Goal: Task Accomplishment & Management: Manage account settings

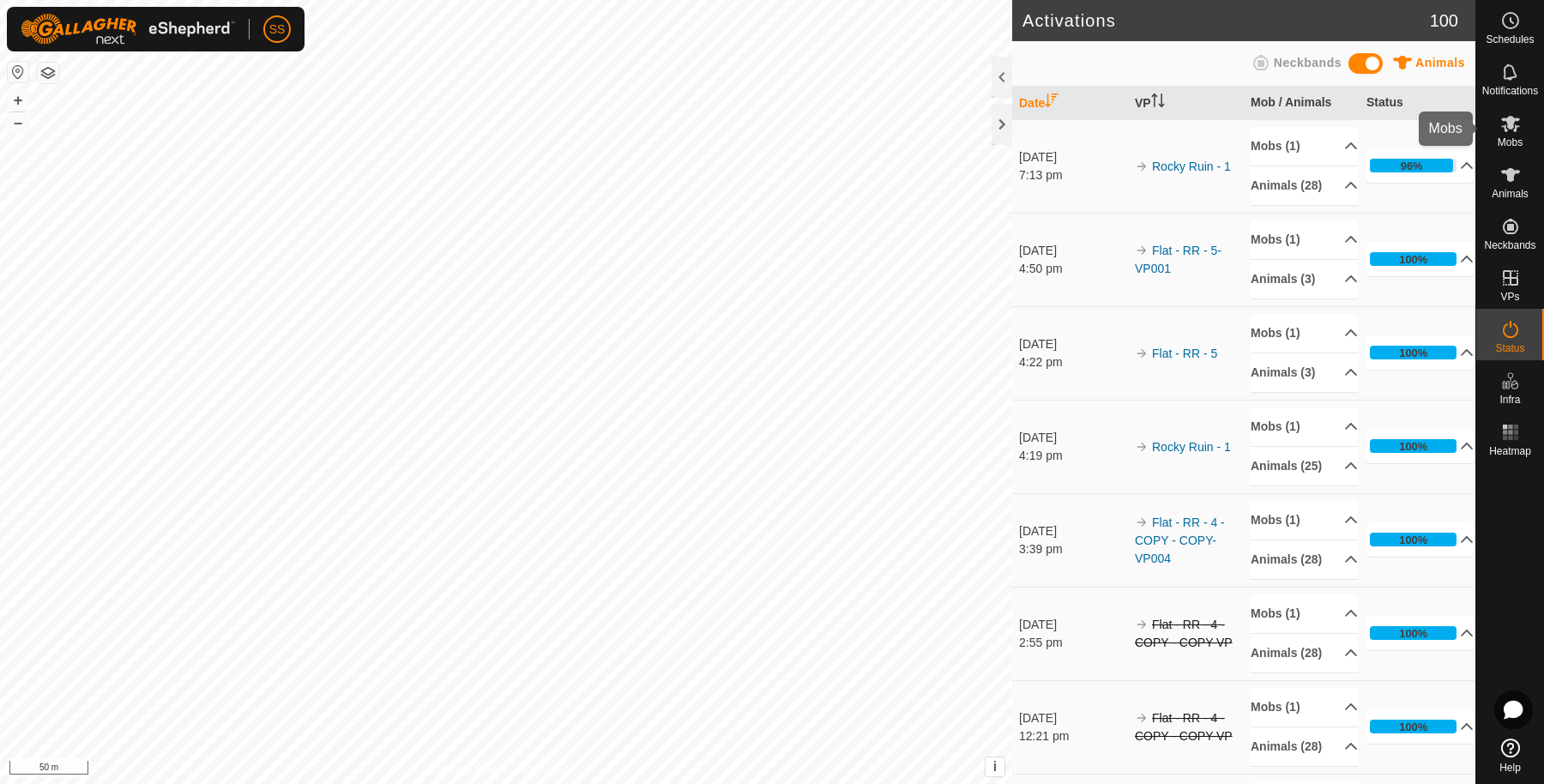
click at [1516, 120] on icon at bounding box center [1511, 124] width 18 height 17
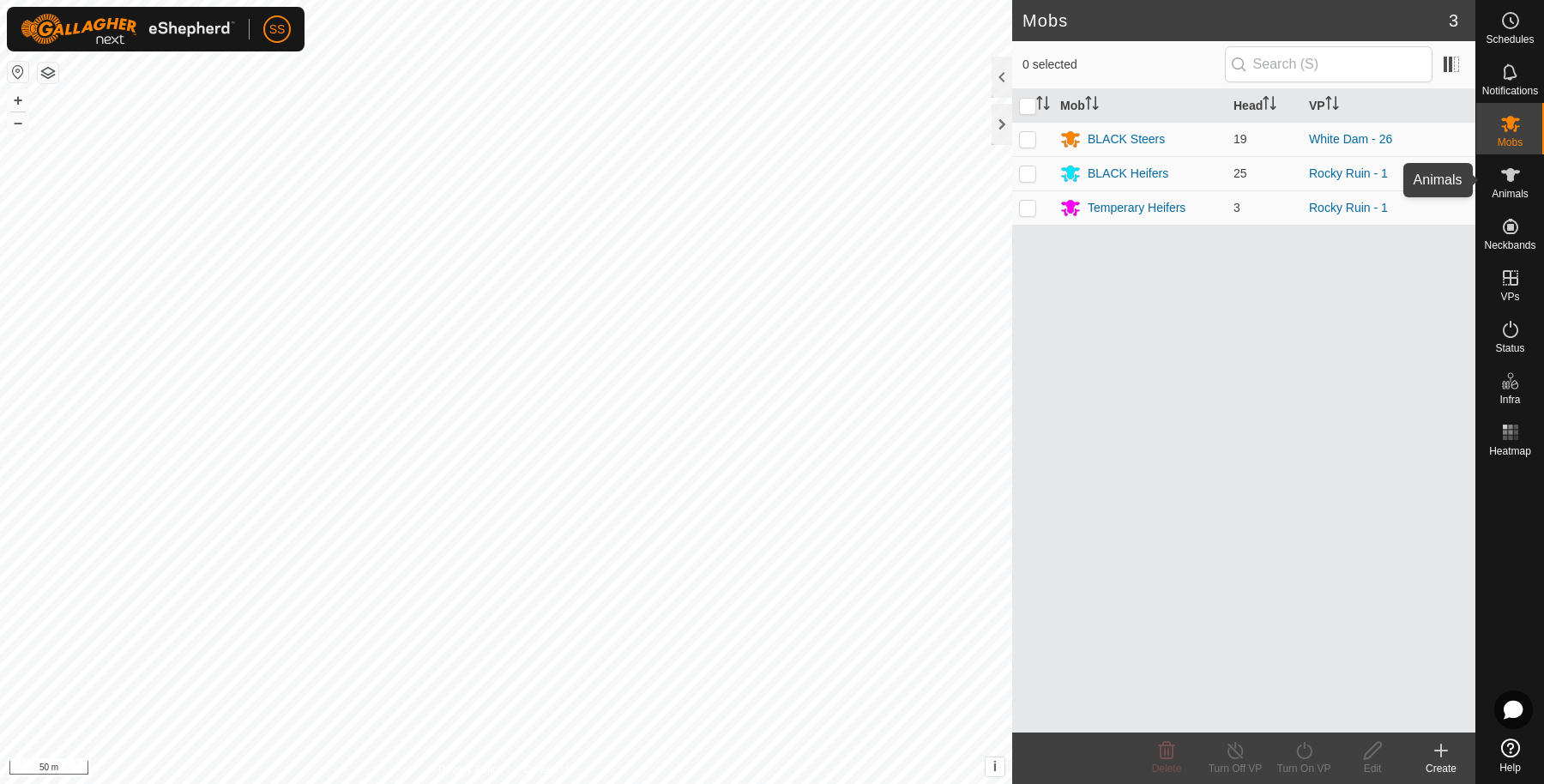
click at [1506, 191] on span "Animals" at bounding box center [1510, 193] width 37 height 10
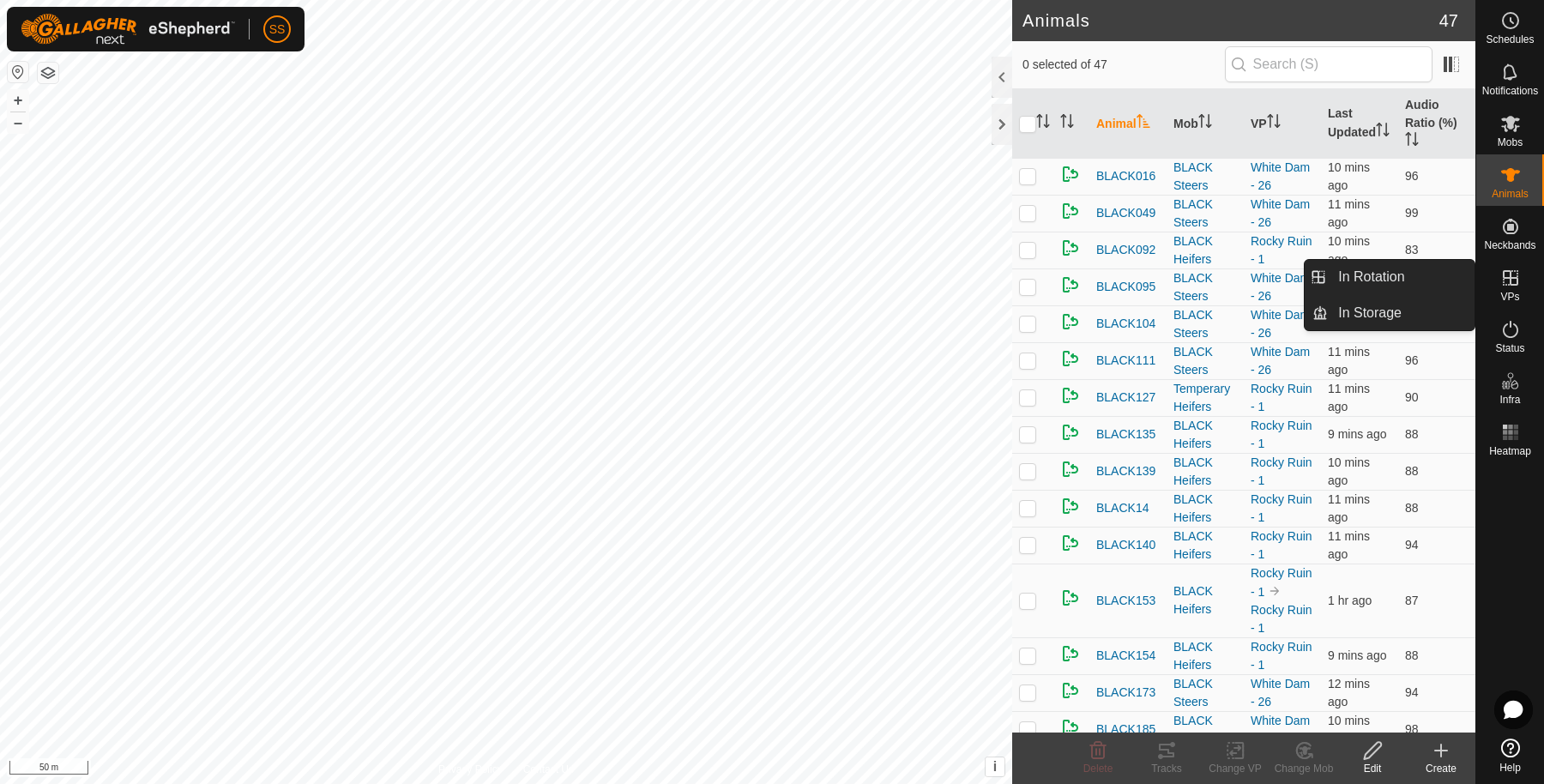
click at [1510, 336] on icon at bounding box center [1510, 329] width 16 height 18
click at [1511, 332] on icon at bounding box center [1511, 330] width 20 height 20
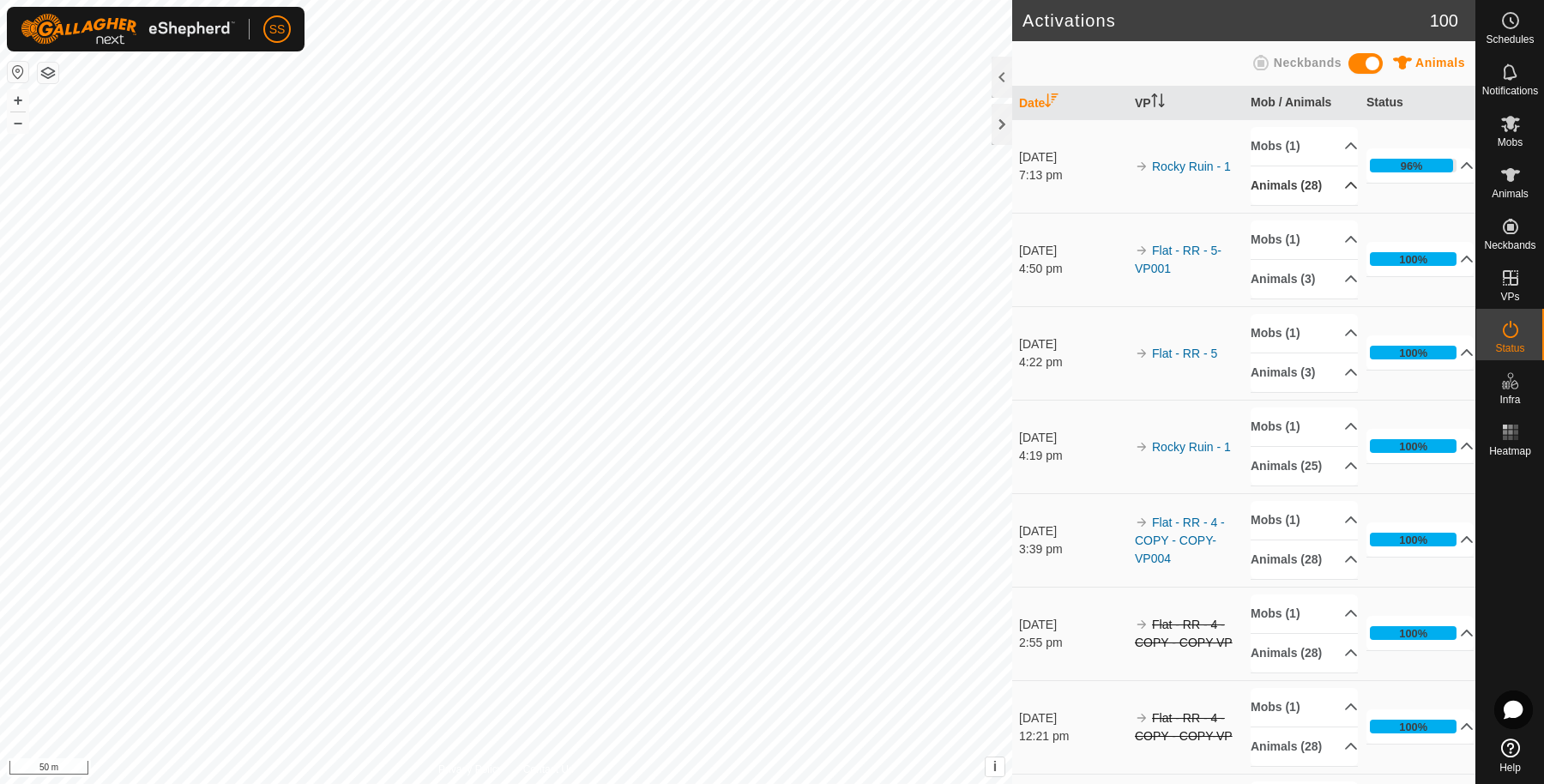
click at [1332, 198] on p-accordion-header "Animals (28)" at bounding box center [1304, 186] width 107 height 39
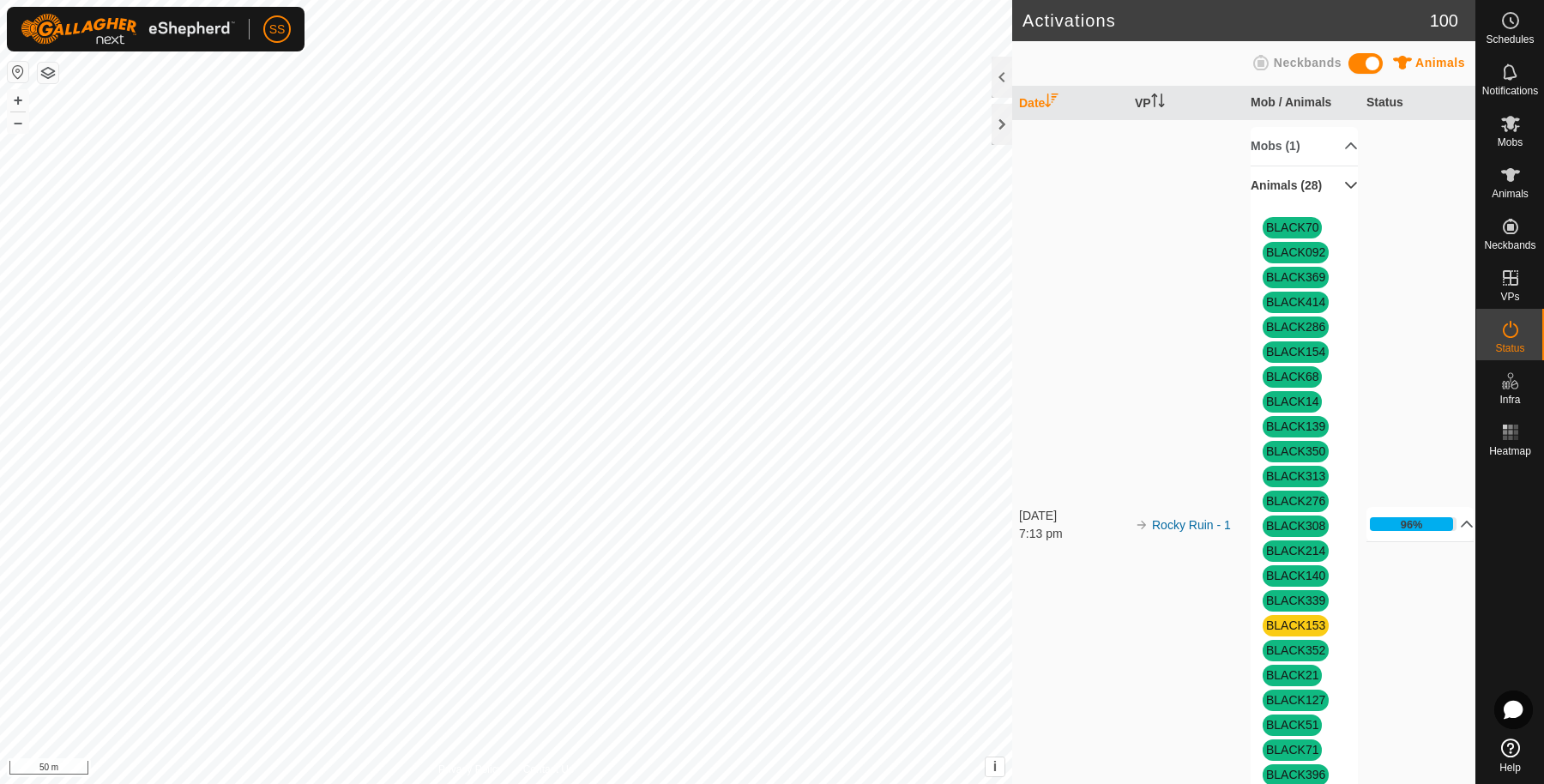
click at [1330, 194] on p-accordion-header "Animals (28)" at bounding box center [1304, 186] width 107 height 39
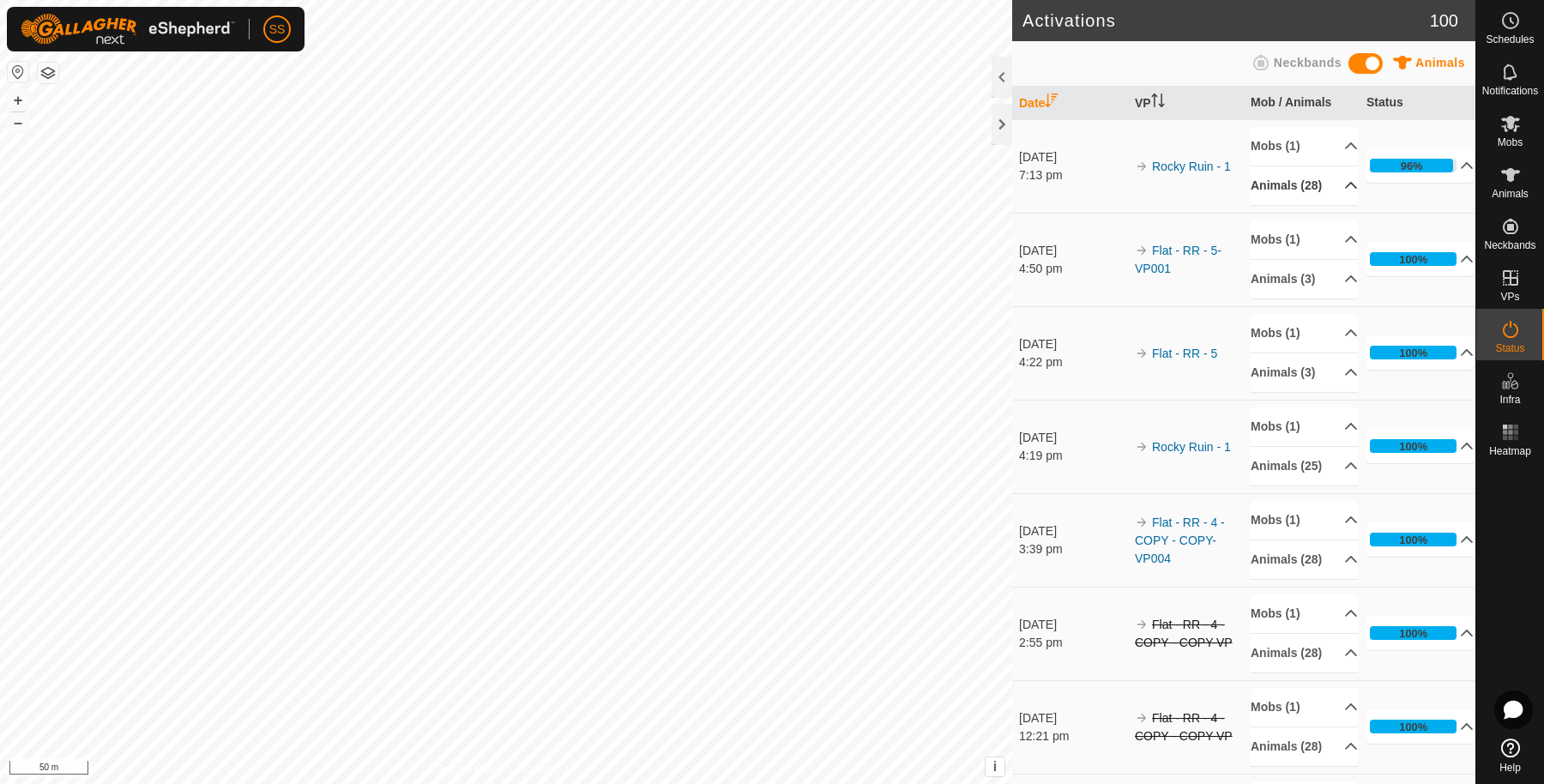
click at [1300, 200] on p-accordion-header "Animals (28)" at bounding box center [1304, 186] width 107 height 39
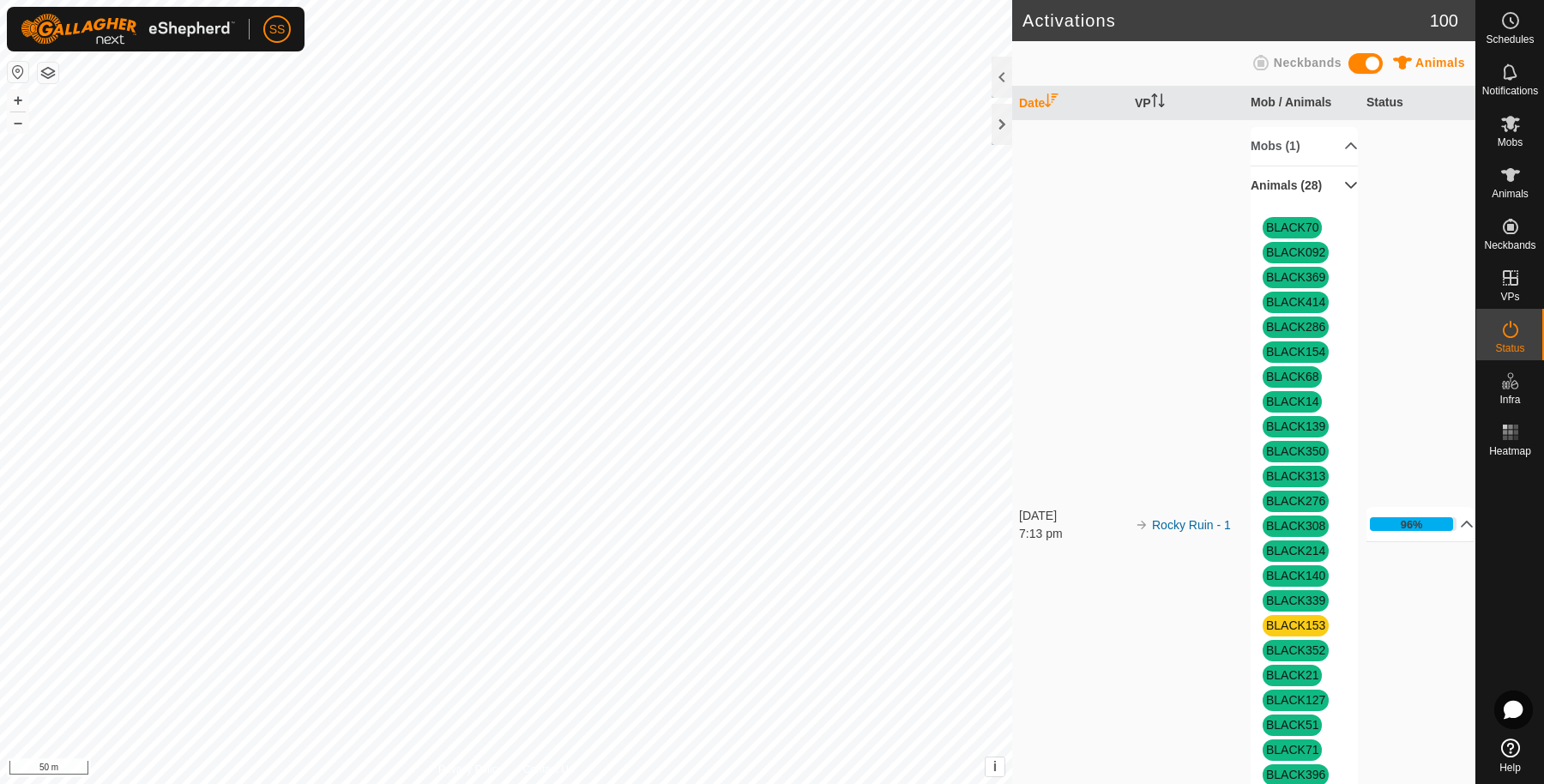
click at [1300, 200] on p-accordion-header "Animals (28)" at bounding box center [1304, 186] width 107 height 39
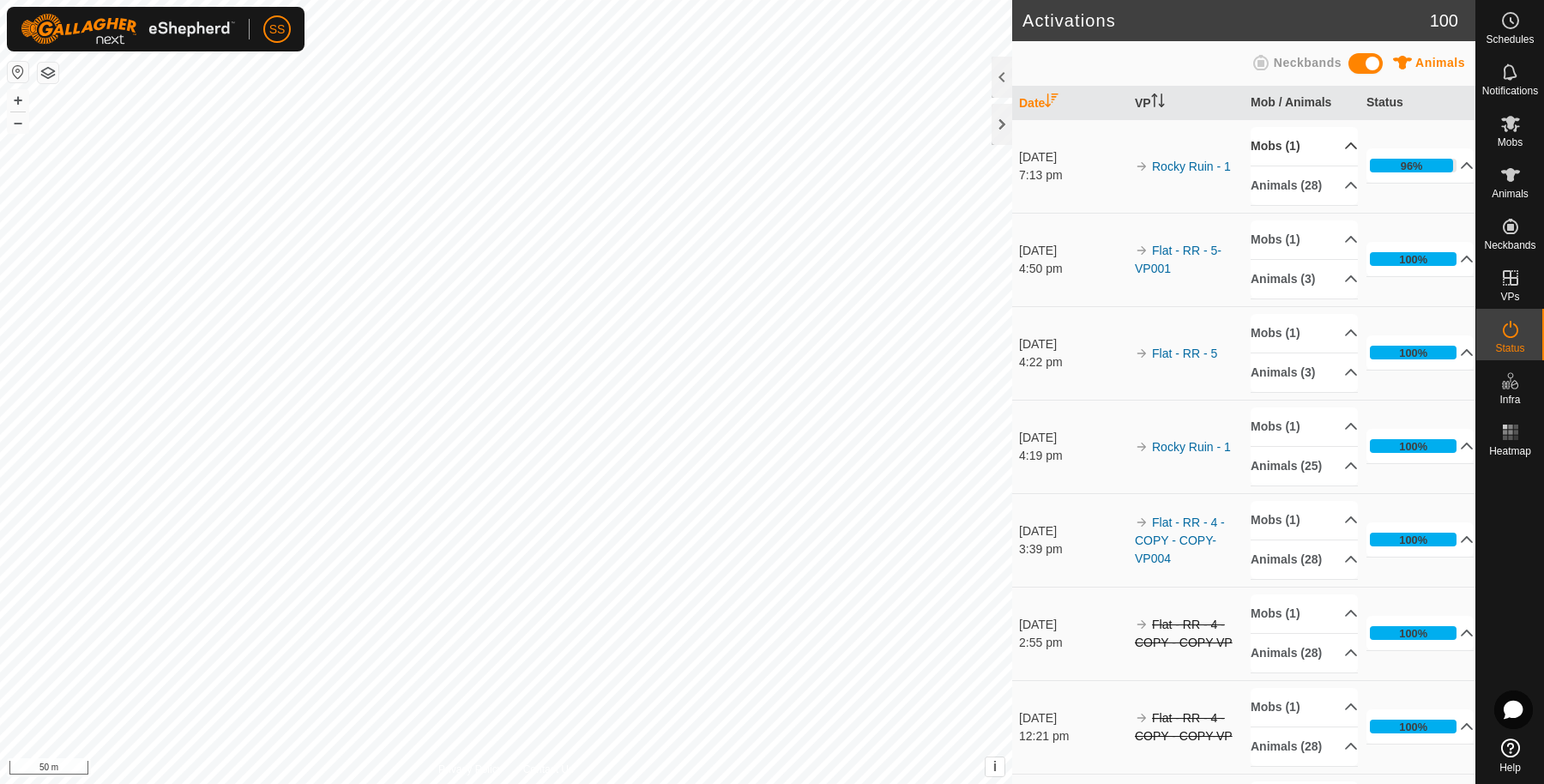
click at [1309, 141] on p-accordion-header "Mobs (1)" at bounding box center [1304, 146] width 107 height 39
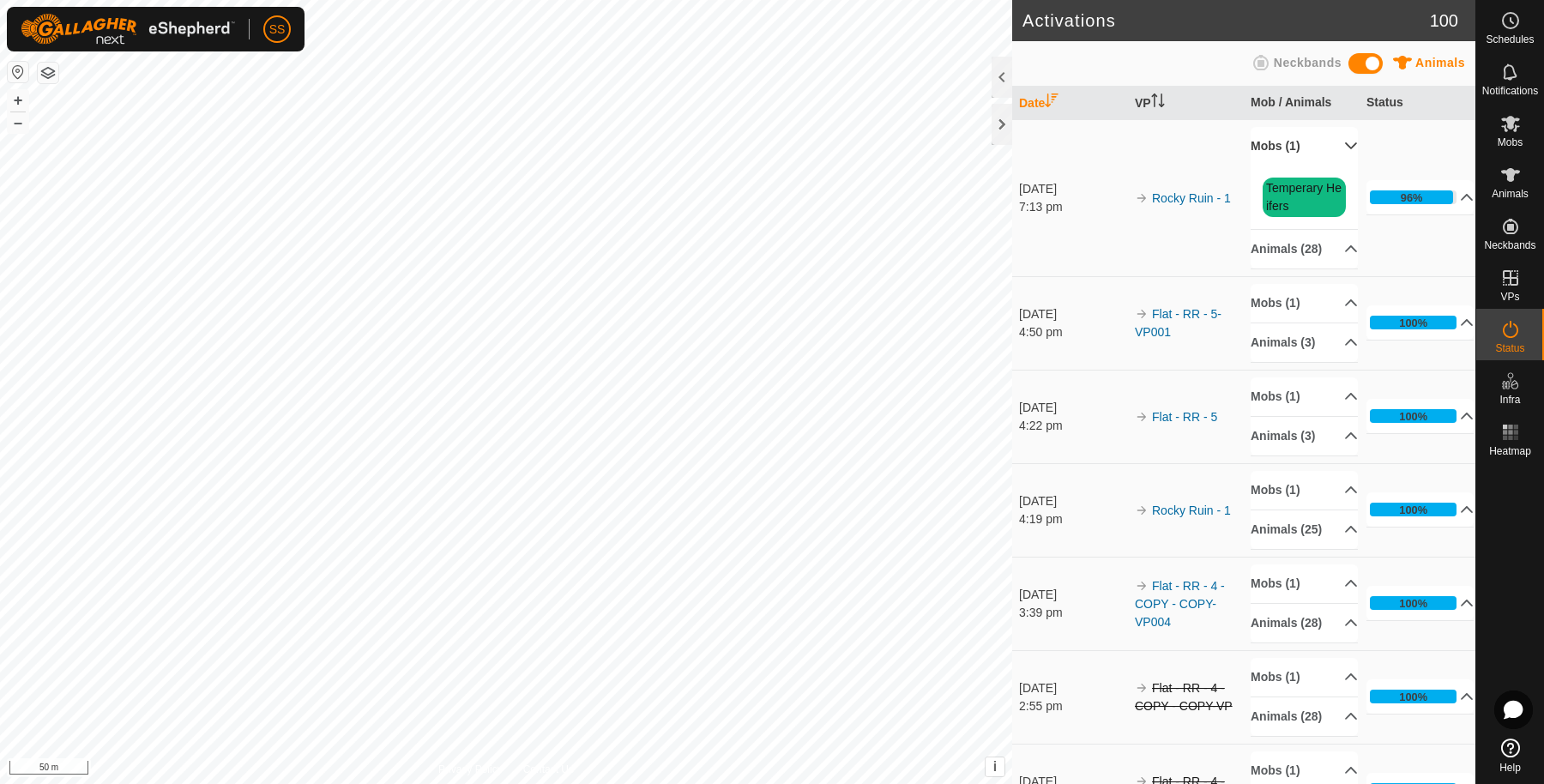
click at [1309, 141] on p-accordion-header "Mobs (1)" at bounding box center [1304, 146] width 107 height 39
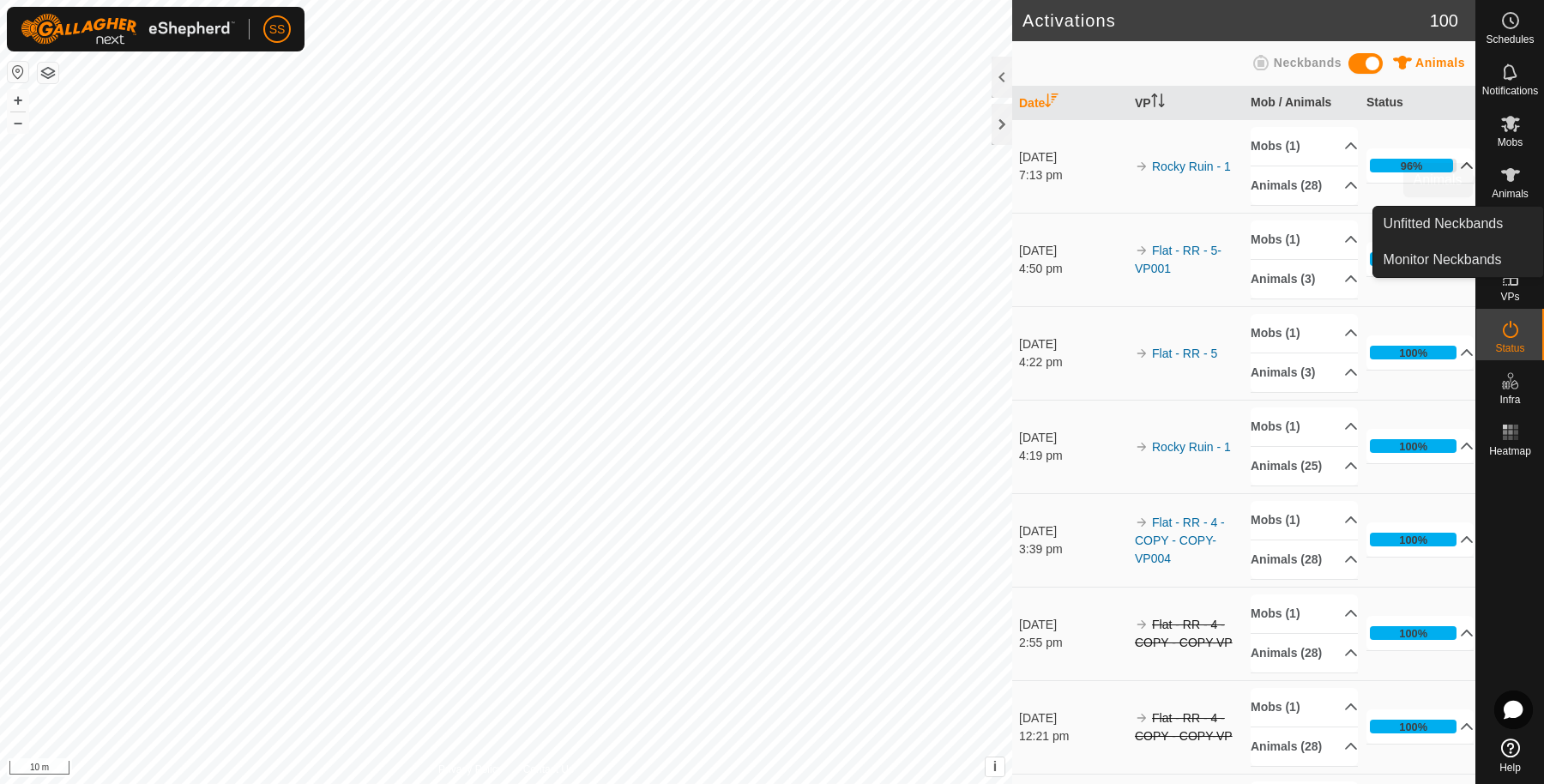
click at [1460, 173] on icon at bounding box center [1466, 165] width 14 height 14
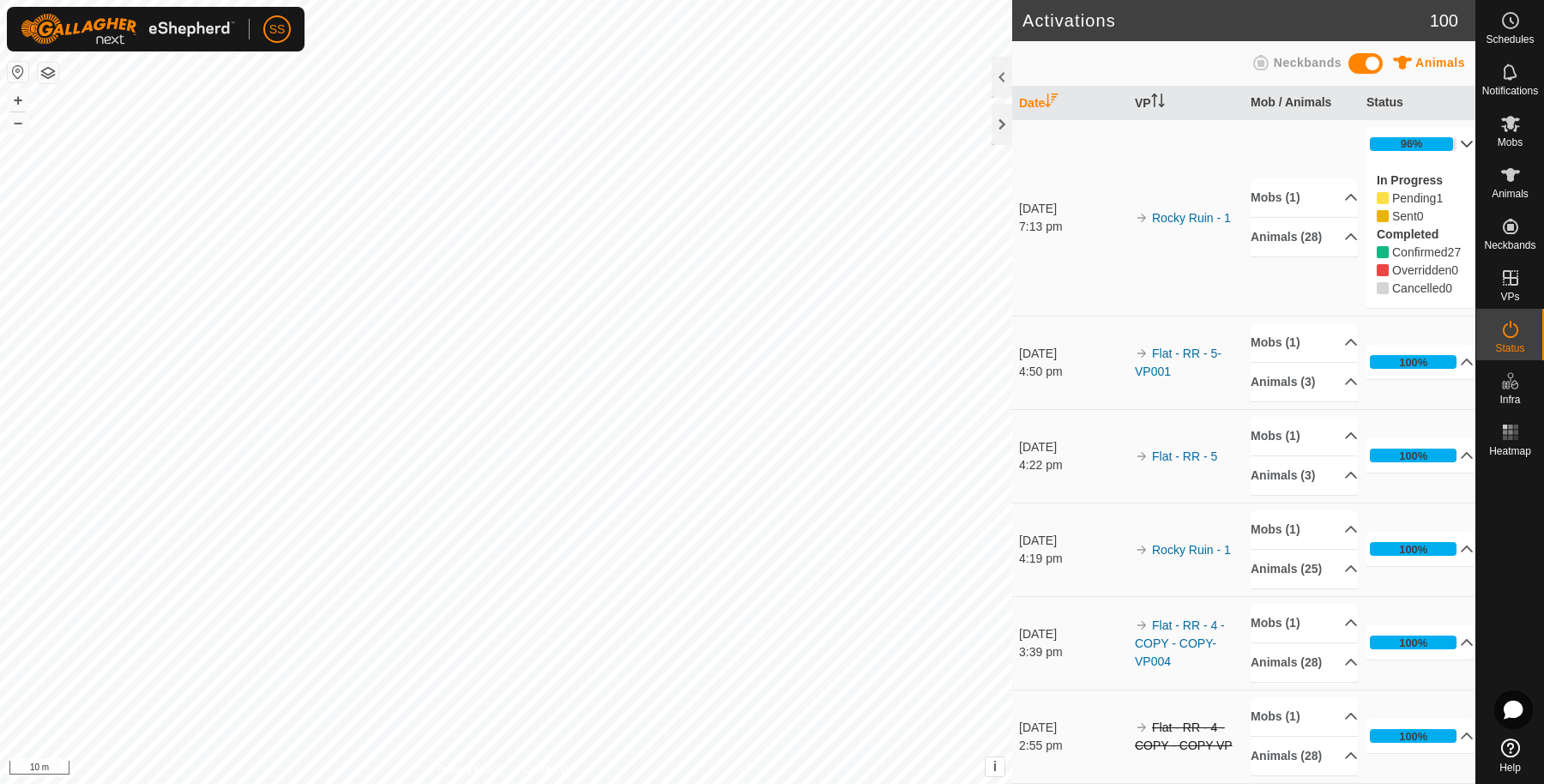
click at [1432, 149] on p-accordion-header "96%" at bounding box center [1420, 143] width 107 height 34
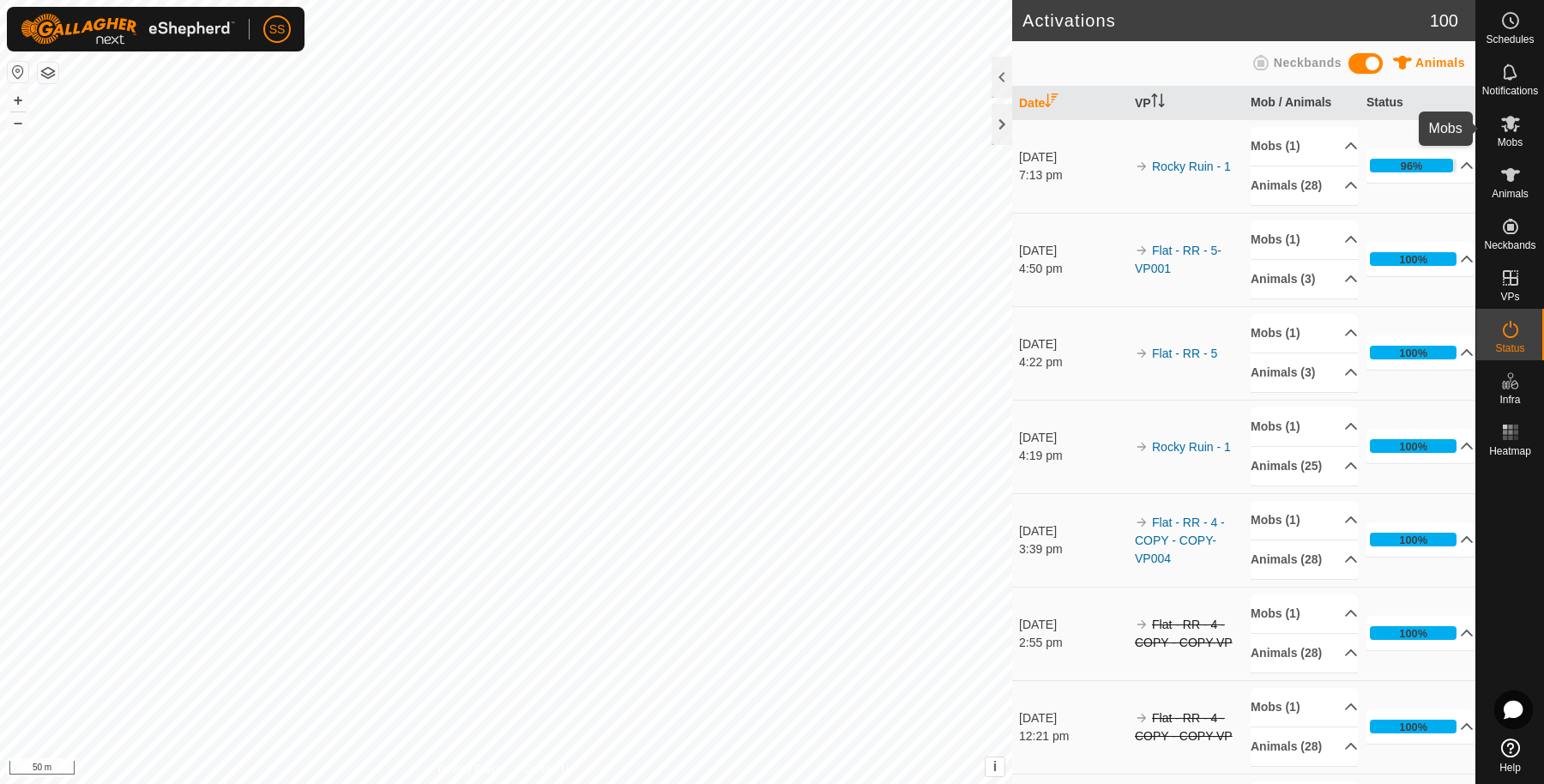
click at [1502, 126] on icon at bounding box center [1511, 124] width 20 height 20
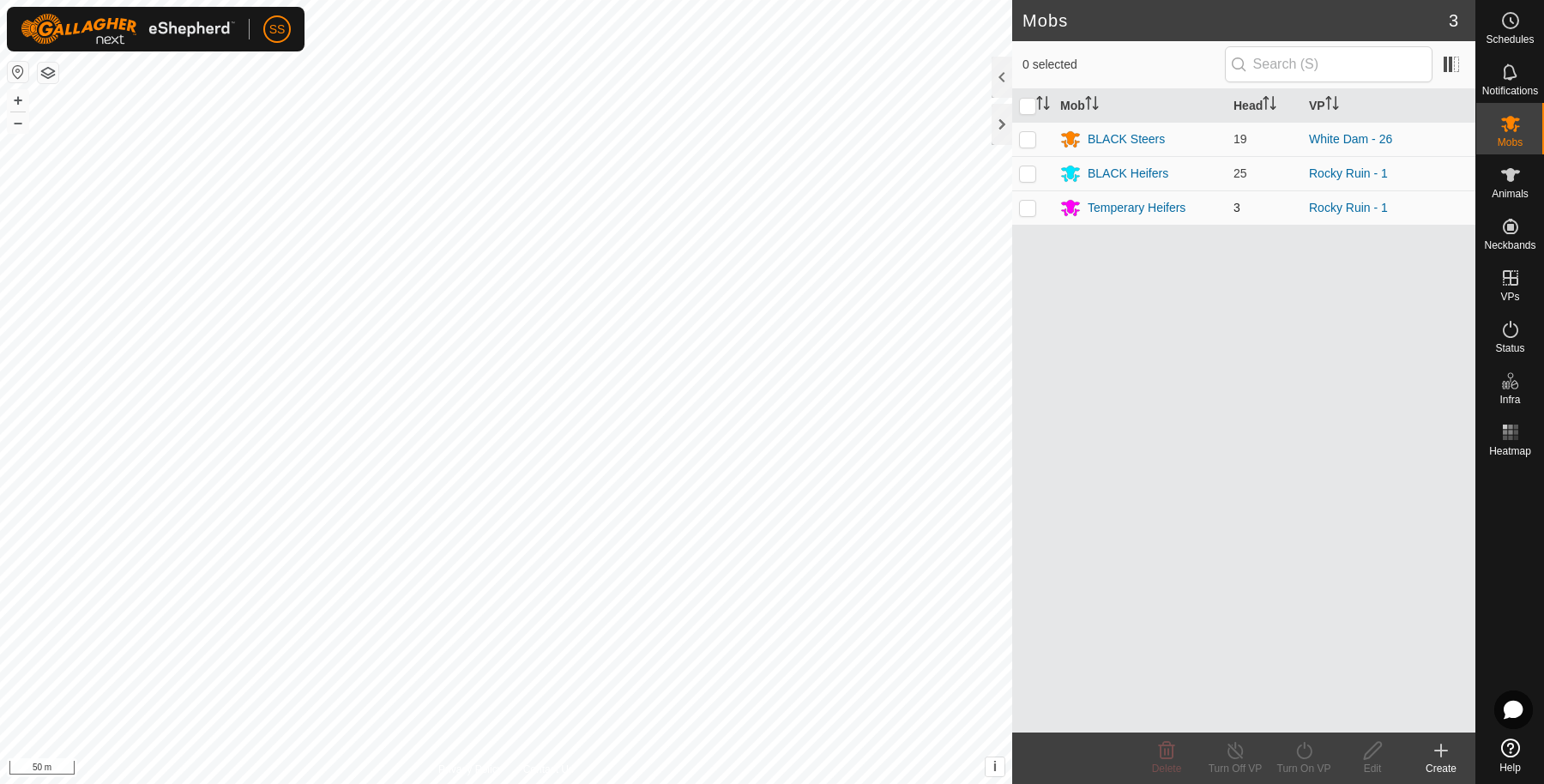
click at [1026, 205] on p-checkbox at bounding box center [1027, 207] width 18 height 14
checkbox input "true"
click at [1387, 742] on edit-svg-icon at bounding box center [1372, 751] width 68 height 20
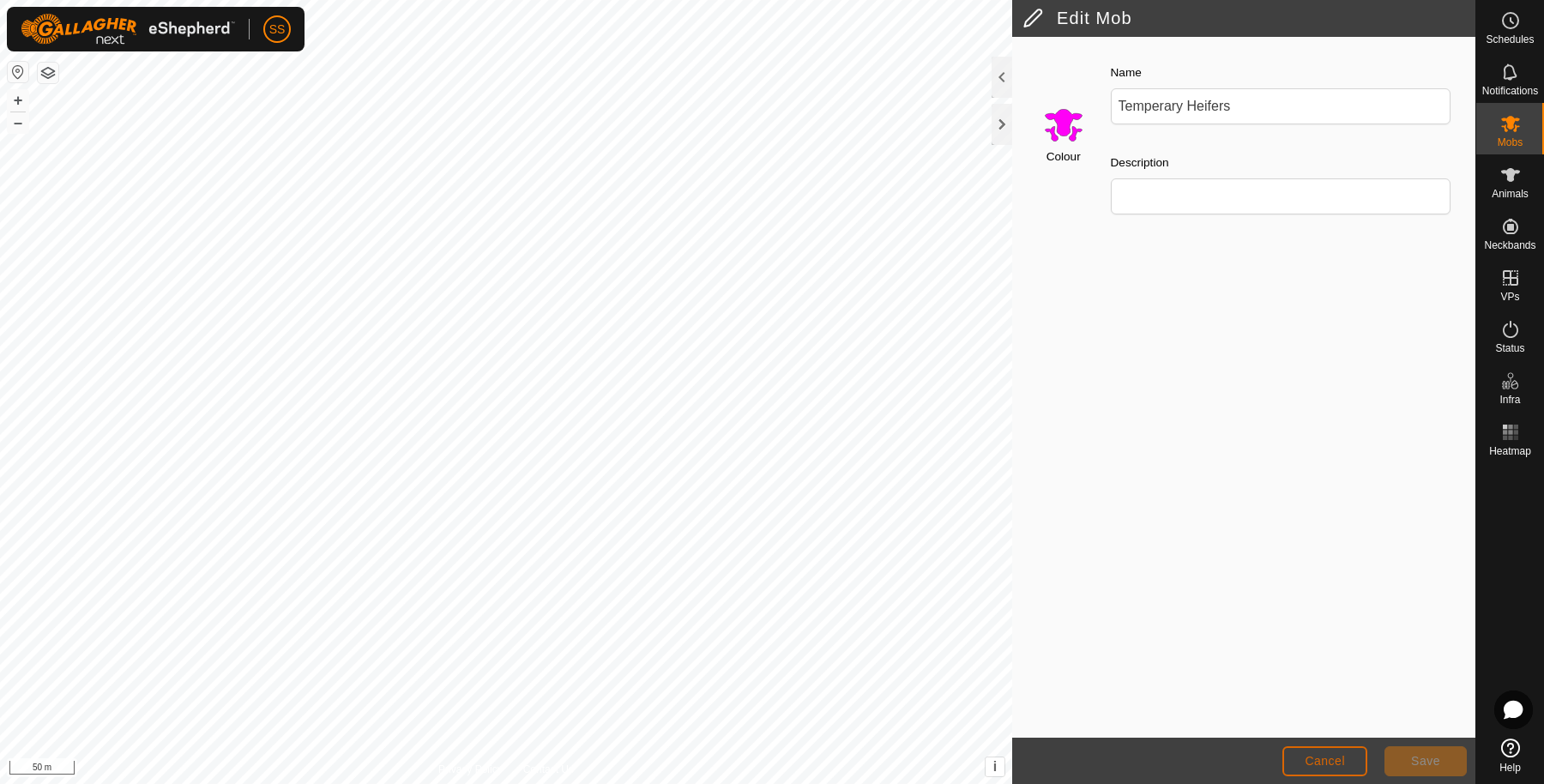
click at [1308, 754] on span "Cancel" at bounding box center [1325, 760] width 41 height 14
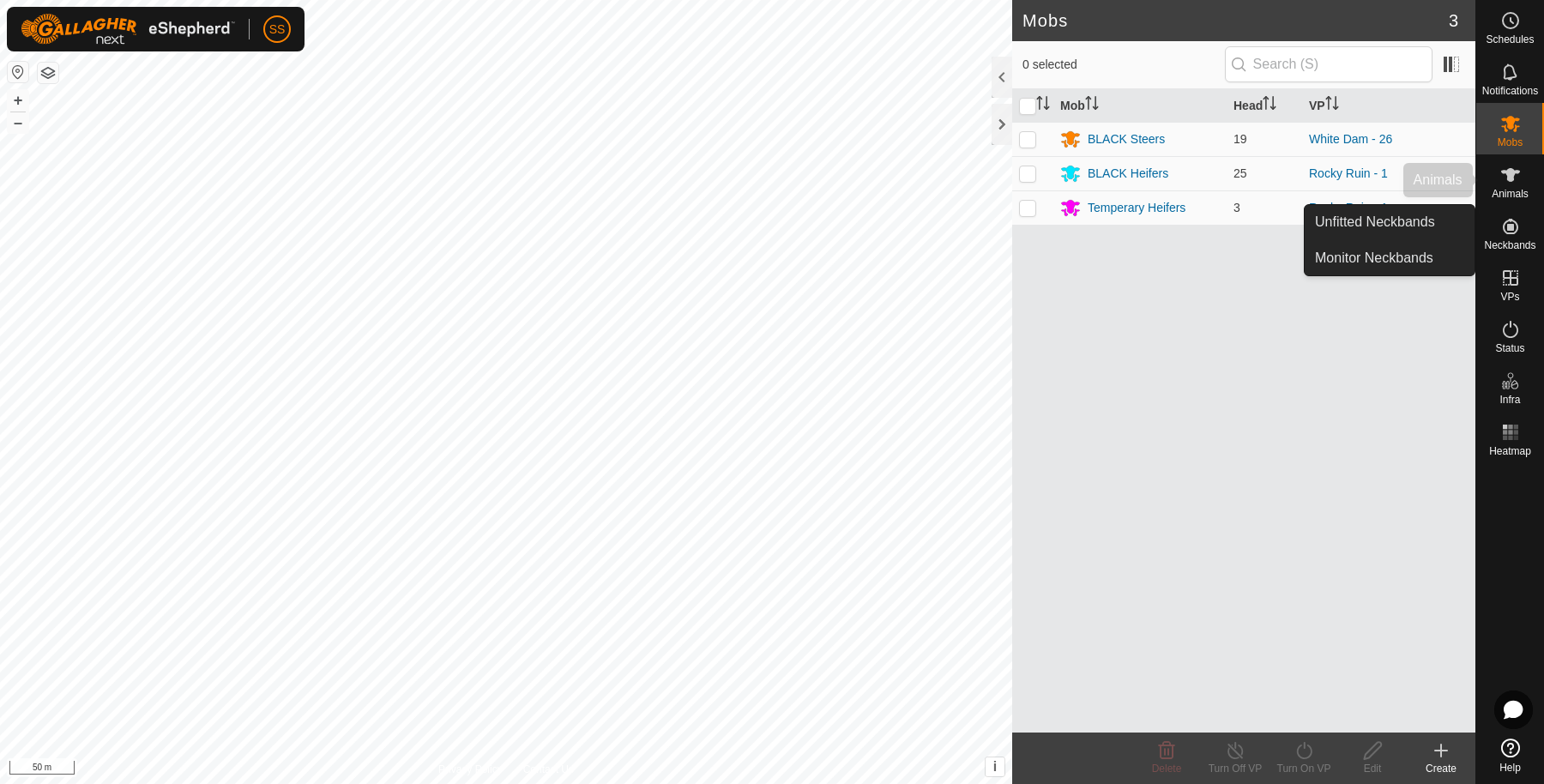
click at [1511, 190] on span "Animals" at bounding box center [1510, 193] width 37 height 10
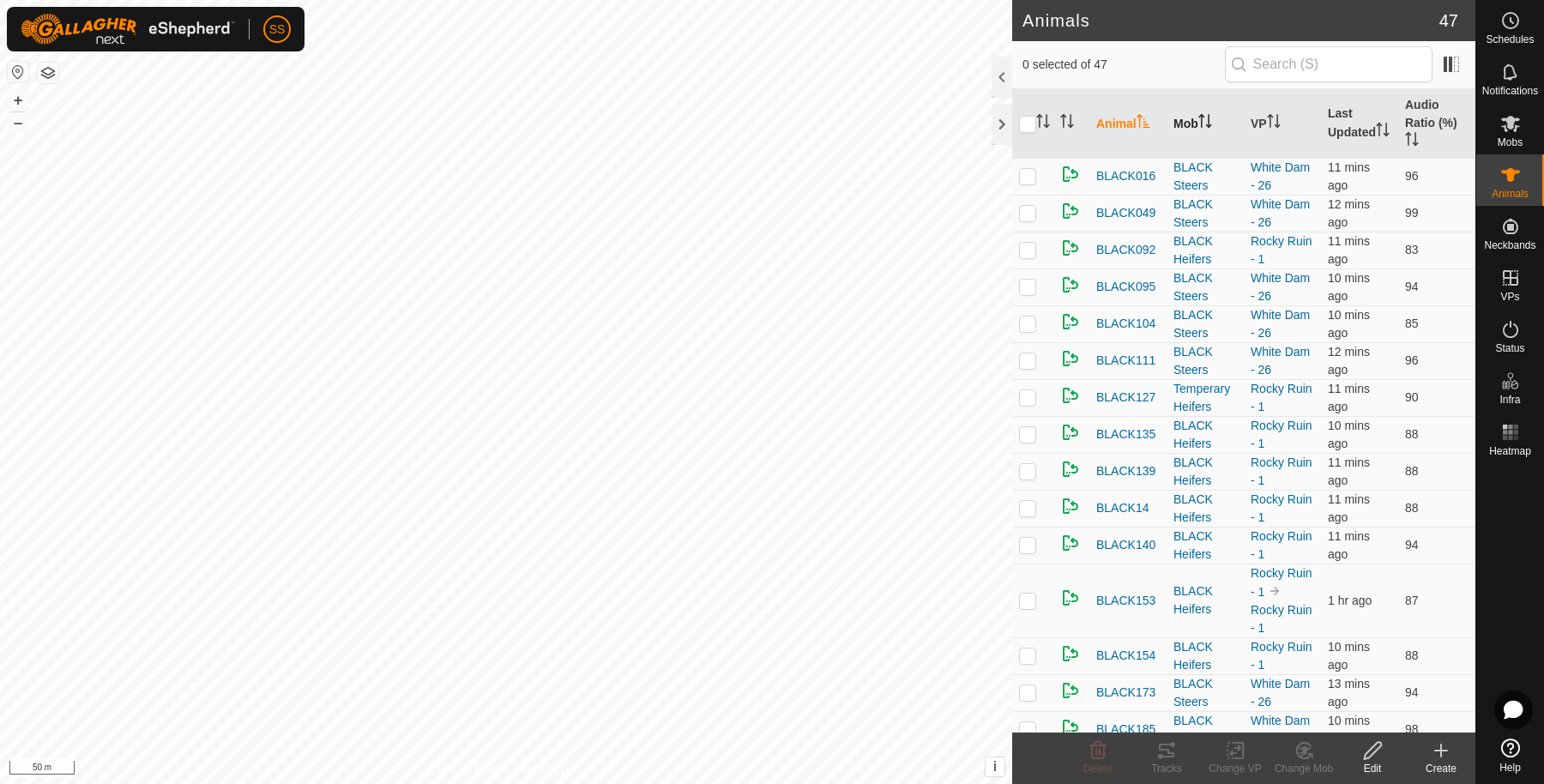
click at [1200, 116] on icon "Activate to sort" at bounding box center [1205, 121] width 14 height 14
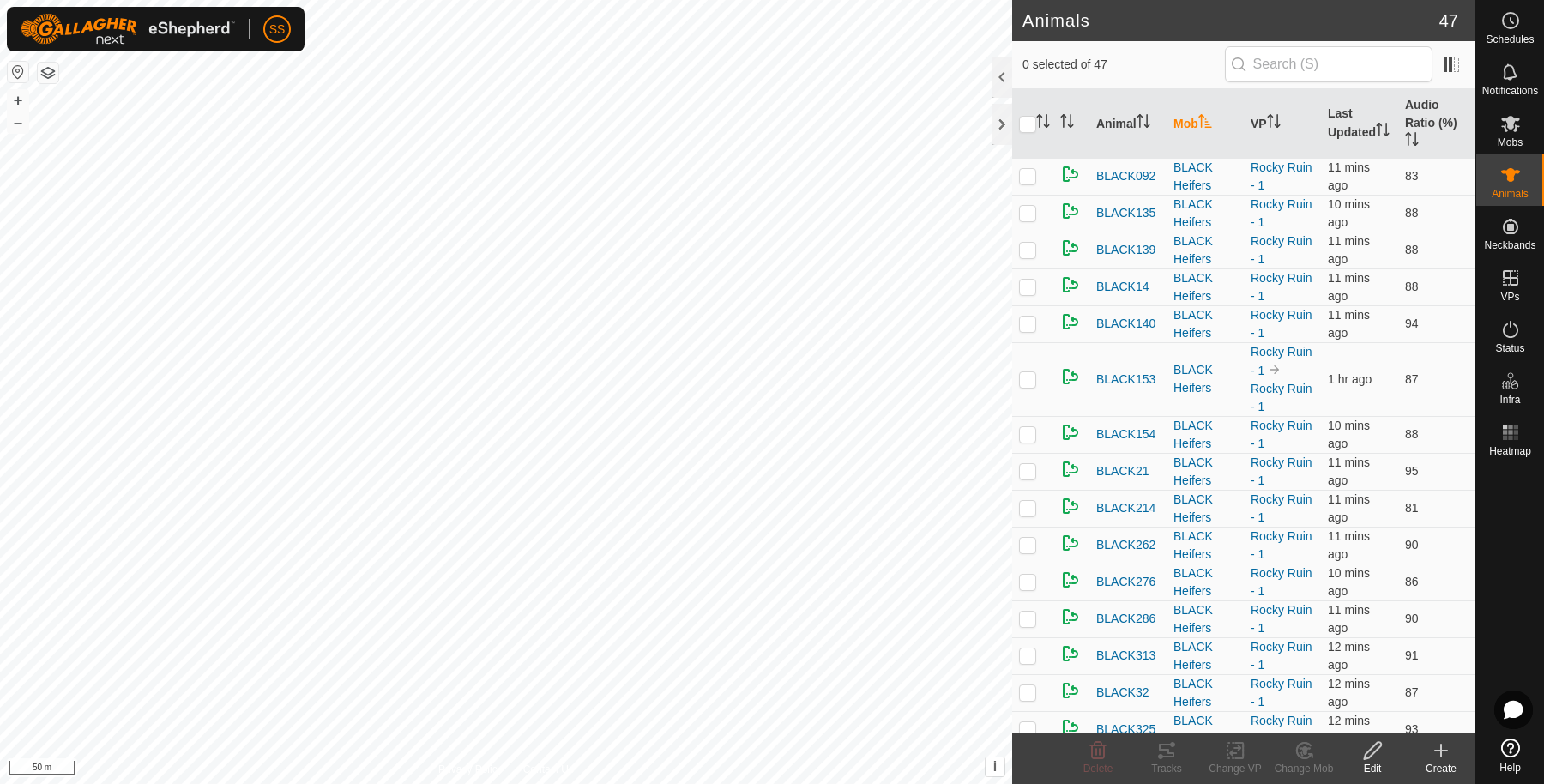
click at [1201, 122] on icon "Activate to sort" at bounding box center [1205, 121] width 14 height 14
click at [1019, 180] on p-checkbox at bounding box center [1027, 175] width 18 height 14
checkbox input "true"
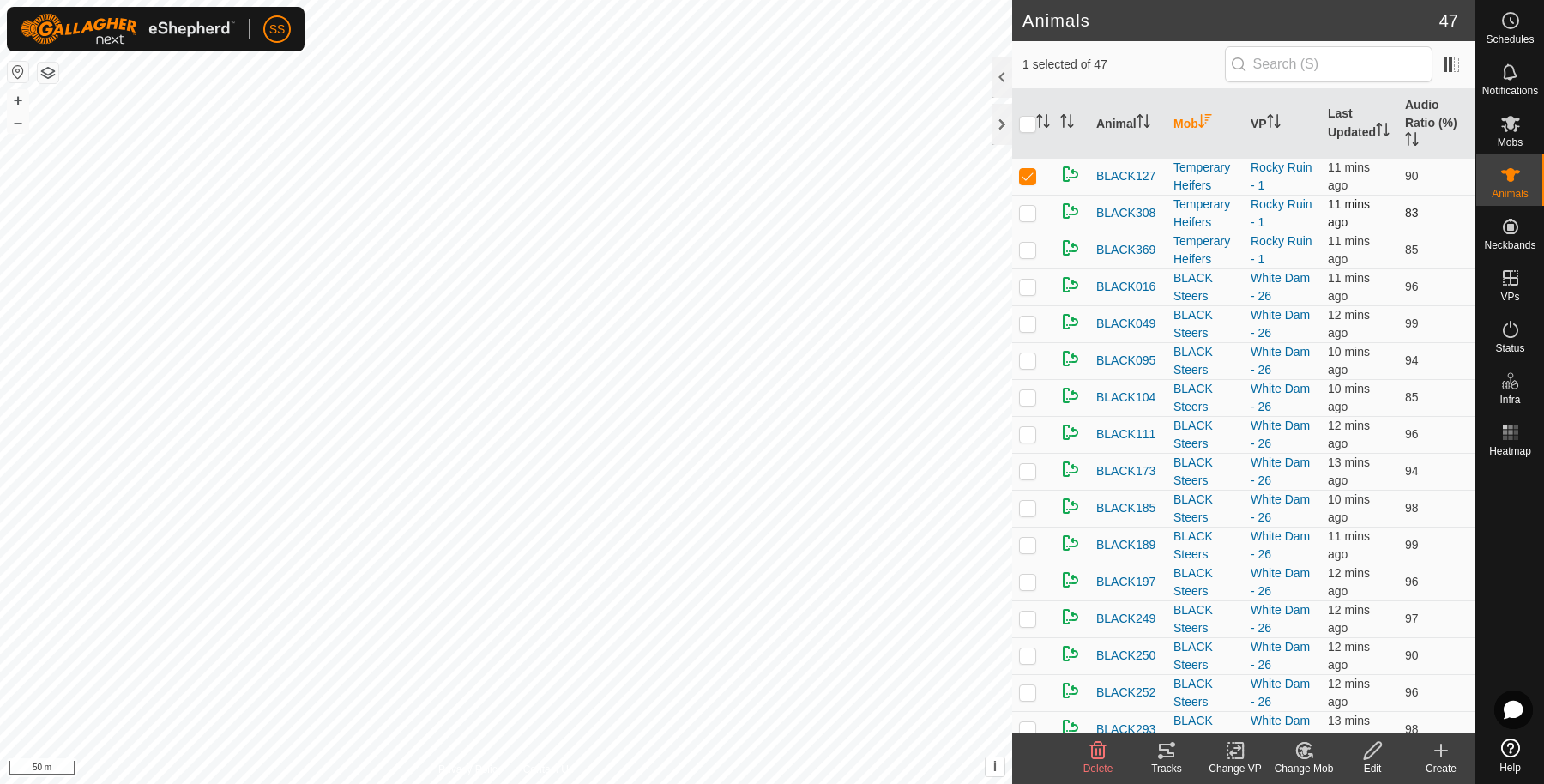
click at [1024, 217] on p-checkbox at bounding box center [1027, 212] width 18 height 14
checkbox input "true"
click at [1031, 243] on p-checkbox at bounding box center [1027, 249] width 18 height 14
checkbox input "true"
click at [1301, 744] on icon at bounding box center [1304, 751] width 21 height 20
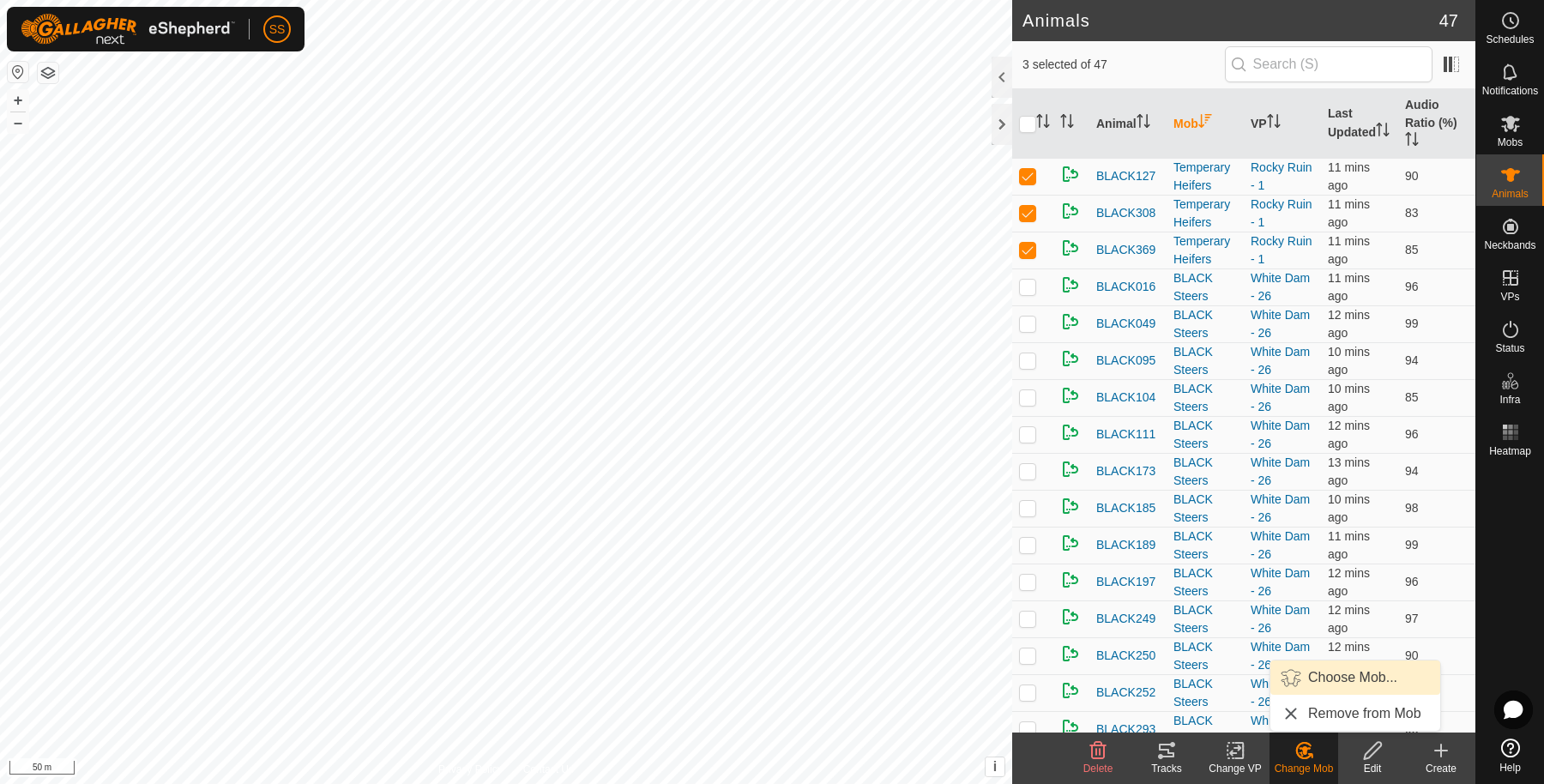
click at [1321, 673] on link "Choose Mob..." at bounding box center [1356, 677] width 170 height 34
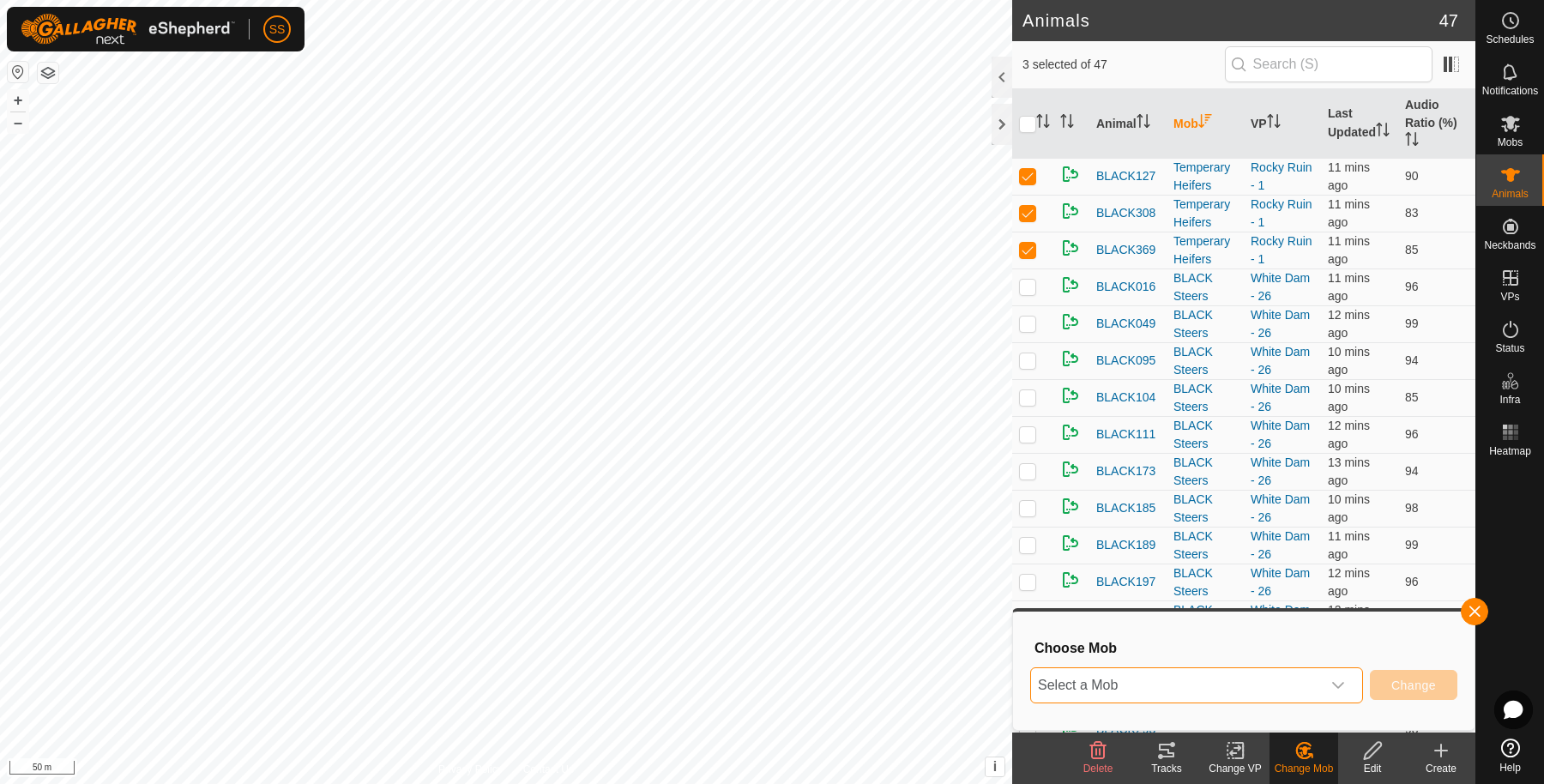
click at [1120, 679] on span "Select a Mob" at bounding box center [1176, 685] width 290 height 34
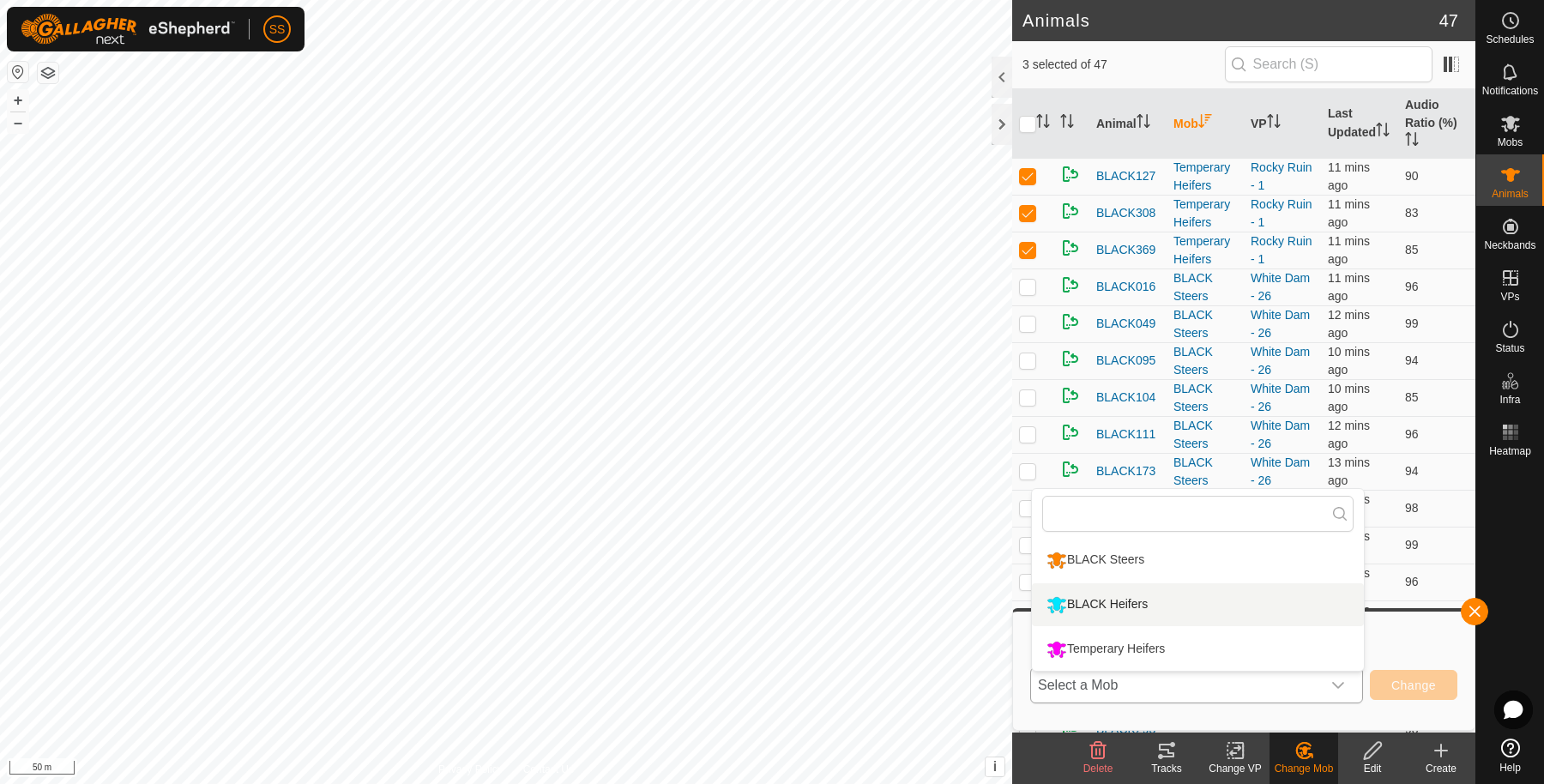
click at [1121, 608] on li "BLACK Heifers" at bounding box center [1197, 605] width 332 height 42
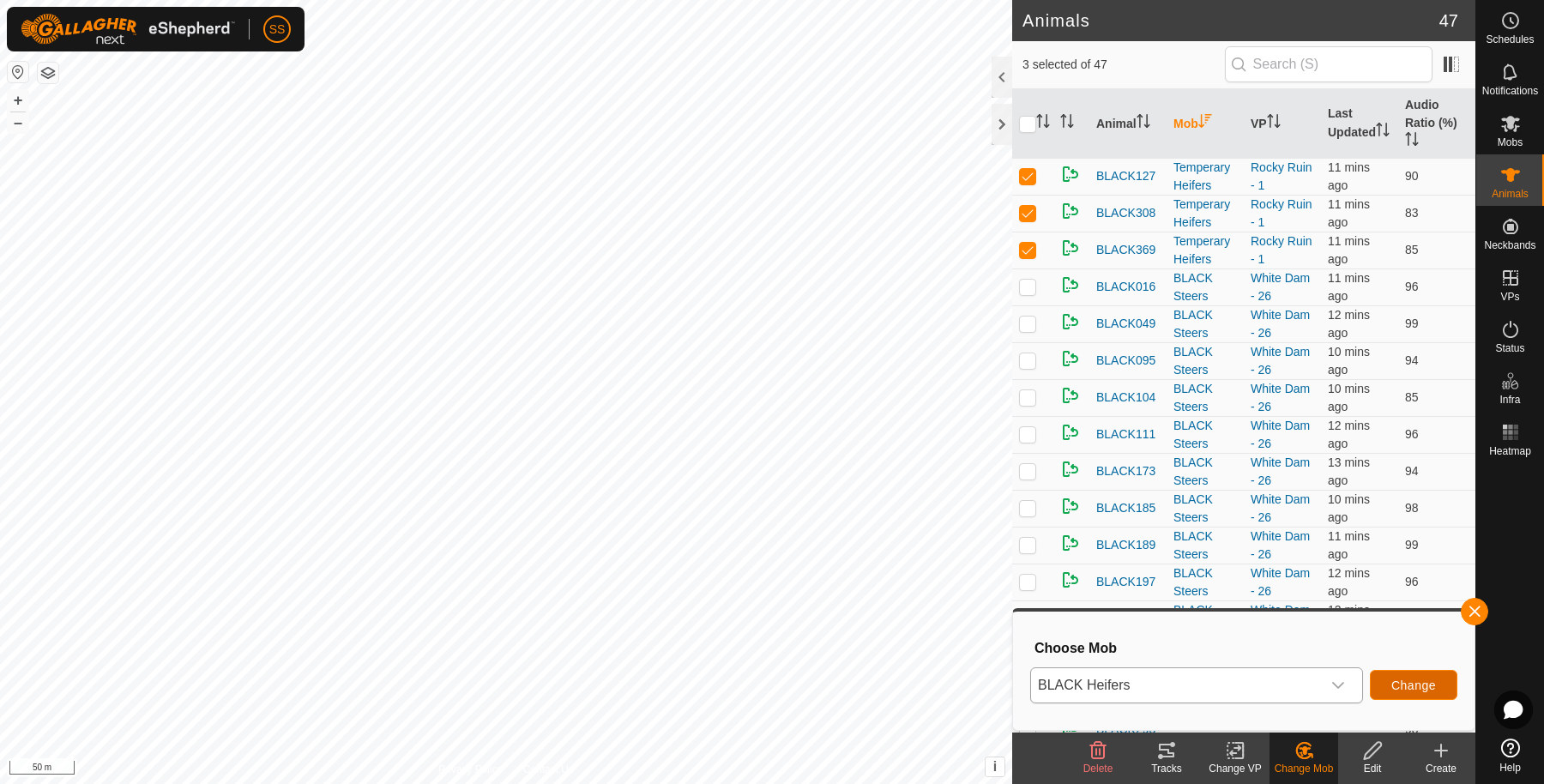
click at [1405, 685] on span "Change" at bounding box center [1414, 685] width 44 height 14
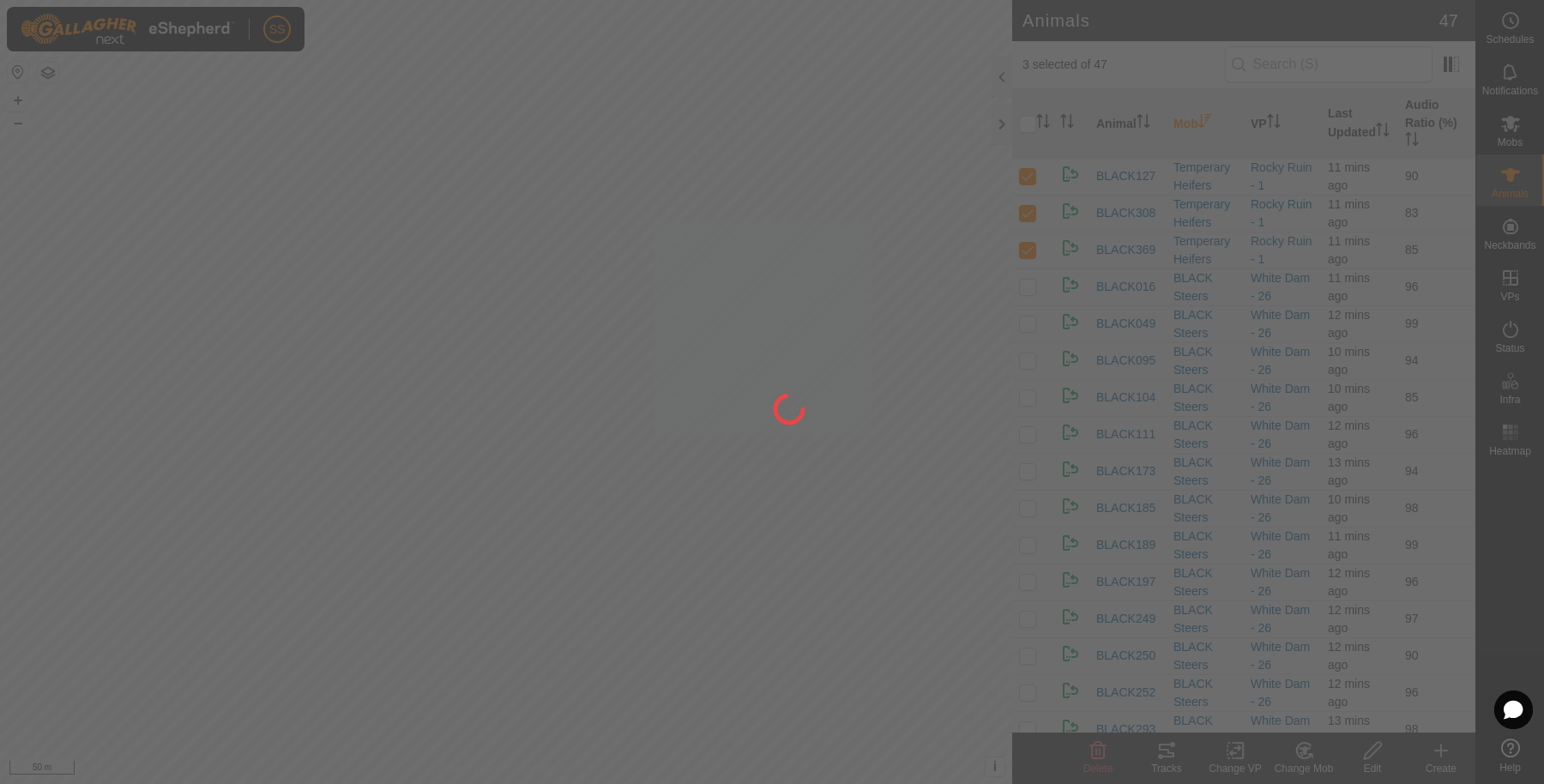
checkbox input "false"
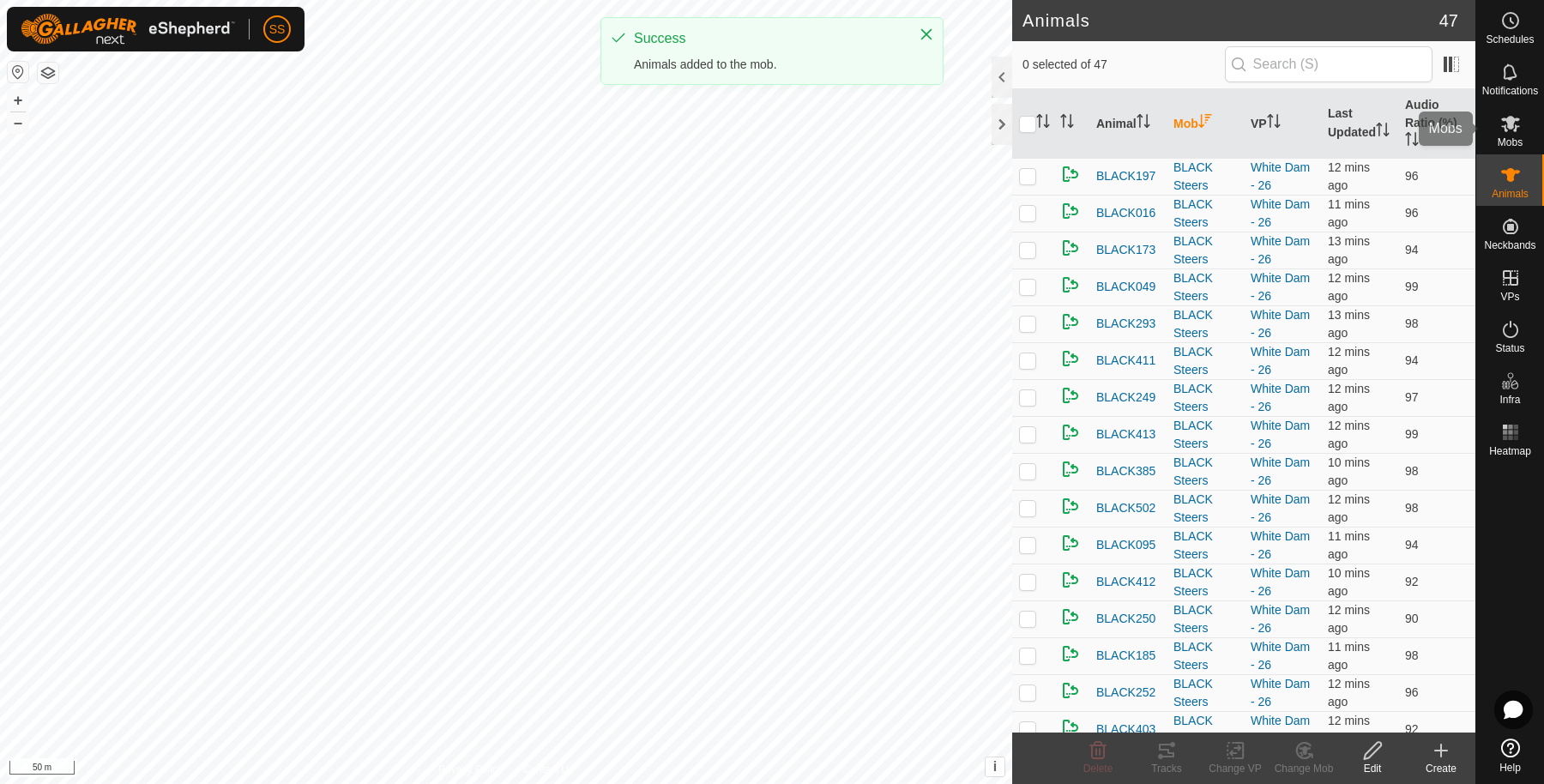
click at [1518, 136] on es-mob-svg-icon at bounding box center [1510, 124] width 30 height 28
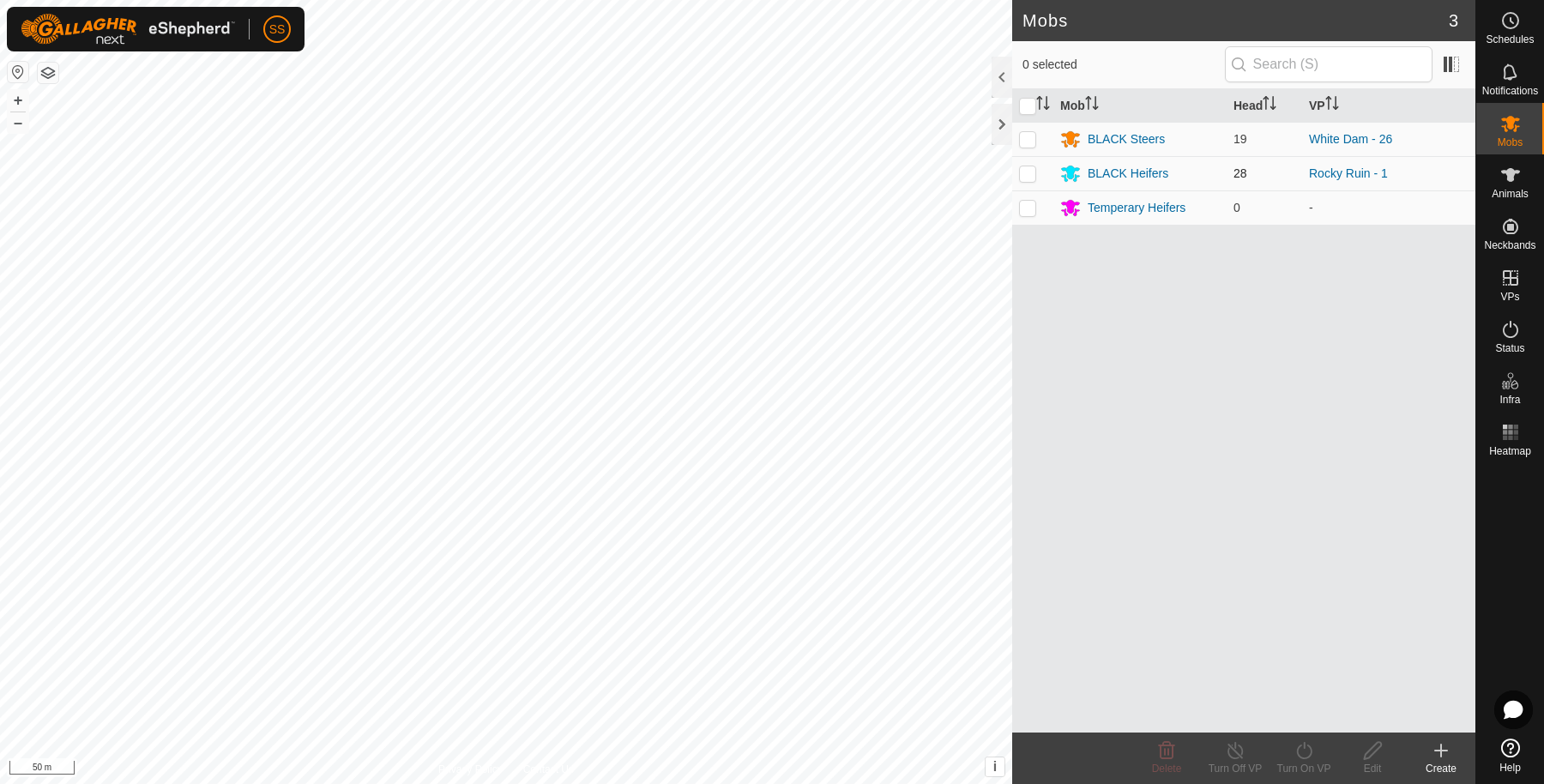
click at [1026, 170] on p-checkbox at bounding box center [1027, 173] width 18 height 14
click at [1027, 170] on p-checkbox at bounding box center [1027, 173] width 18 height 14
checkbox input "true"
click at [1140, 185] on td "BLACK Heifers" at bounding box center [1140, 173] width 174 height 34
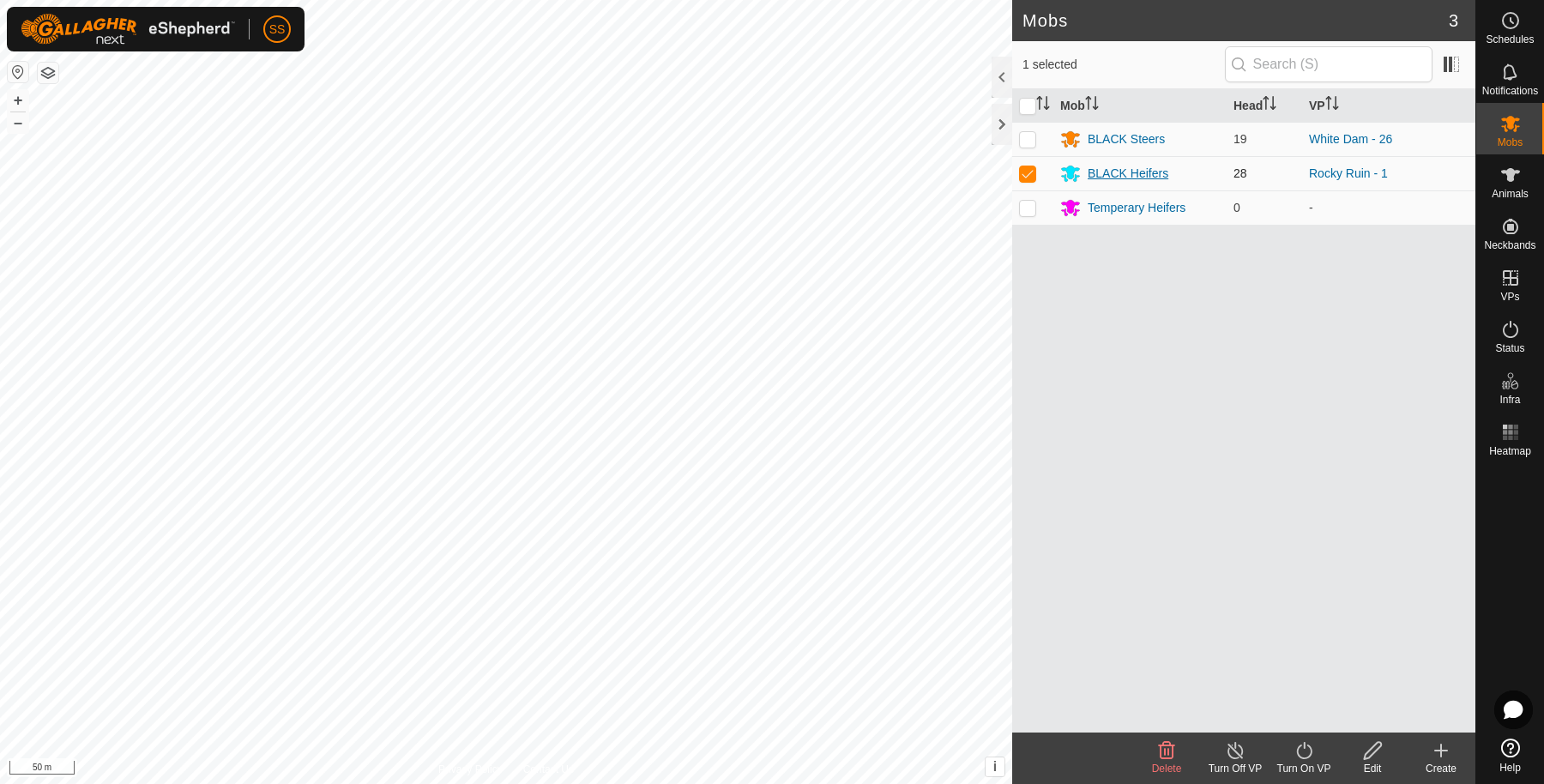
click at [1140, 176] on div "BLACK Heifers" at bounding box center [1128, 174] width 80 height 18
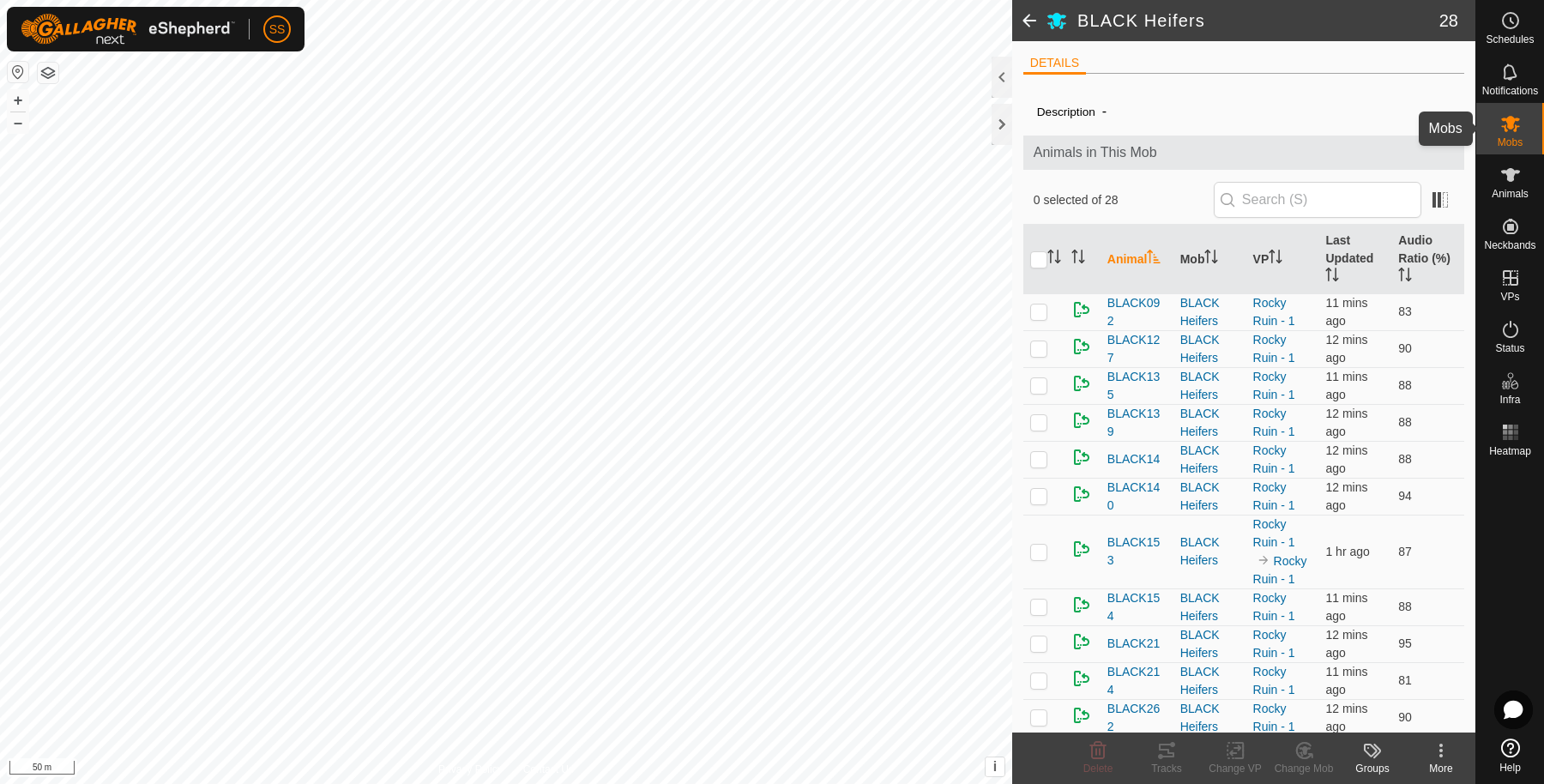
click at [1516, 114] on icon at bounding box center [1511, 124] width 20 height 20
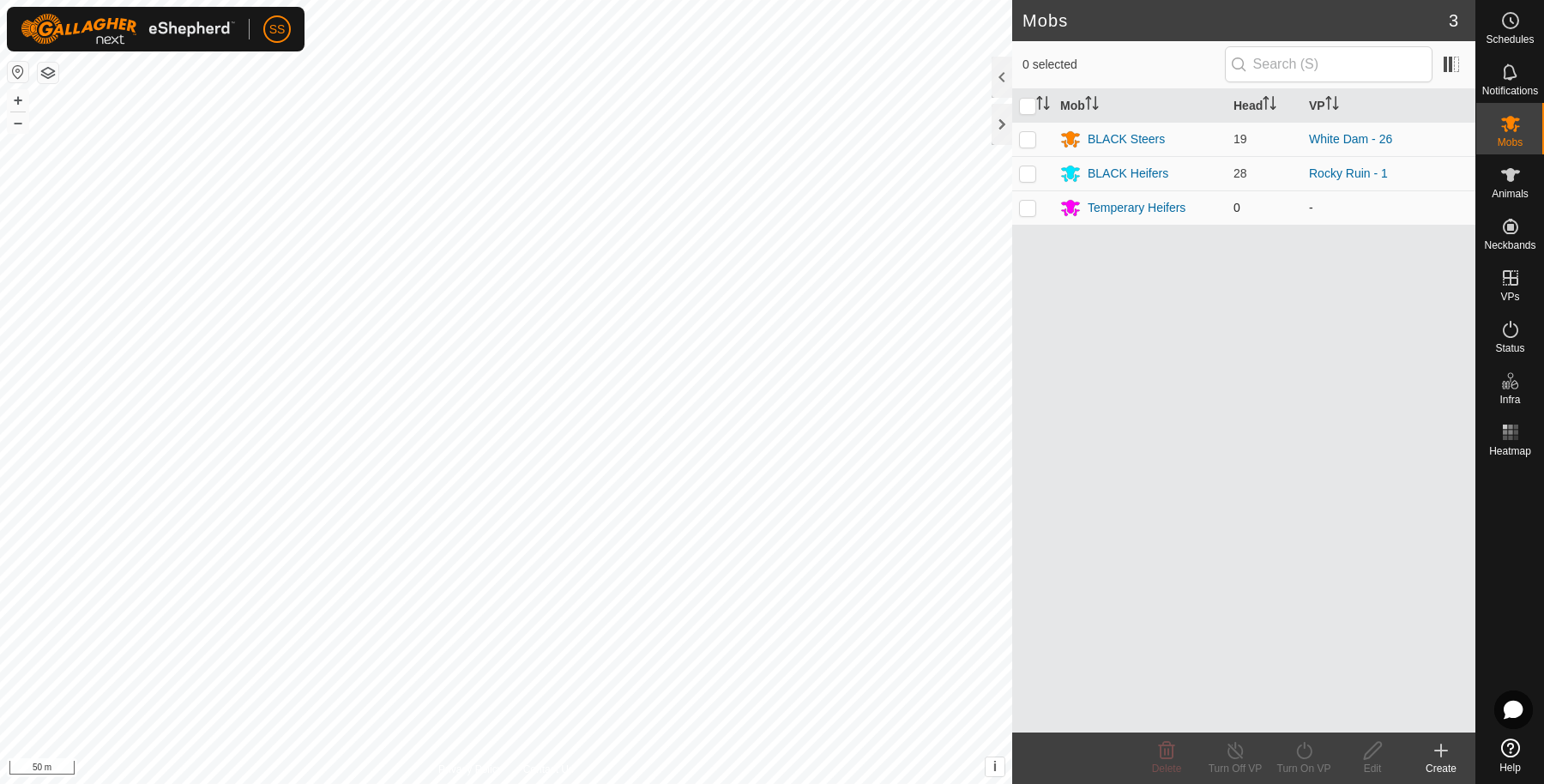
click at [1028, 206] on p-checkbox at bounding box center [1027, 207] width 18 height 14
click at [1166, 745] on icon at bounding box center [1167, 750] width 17 height 18
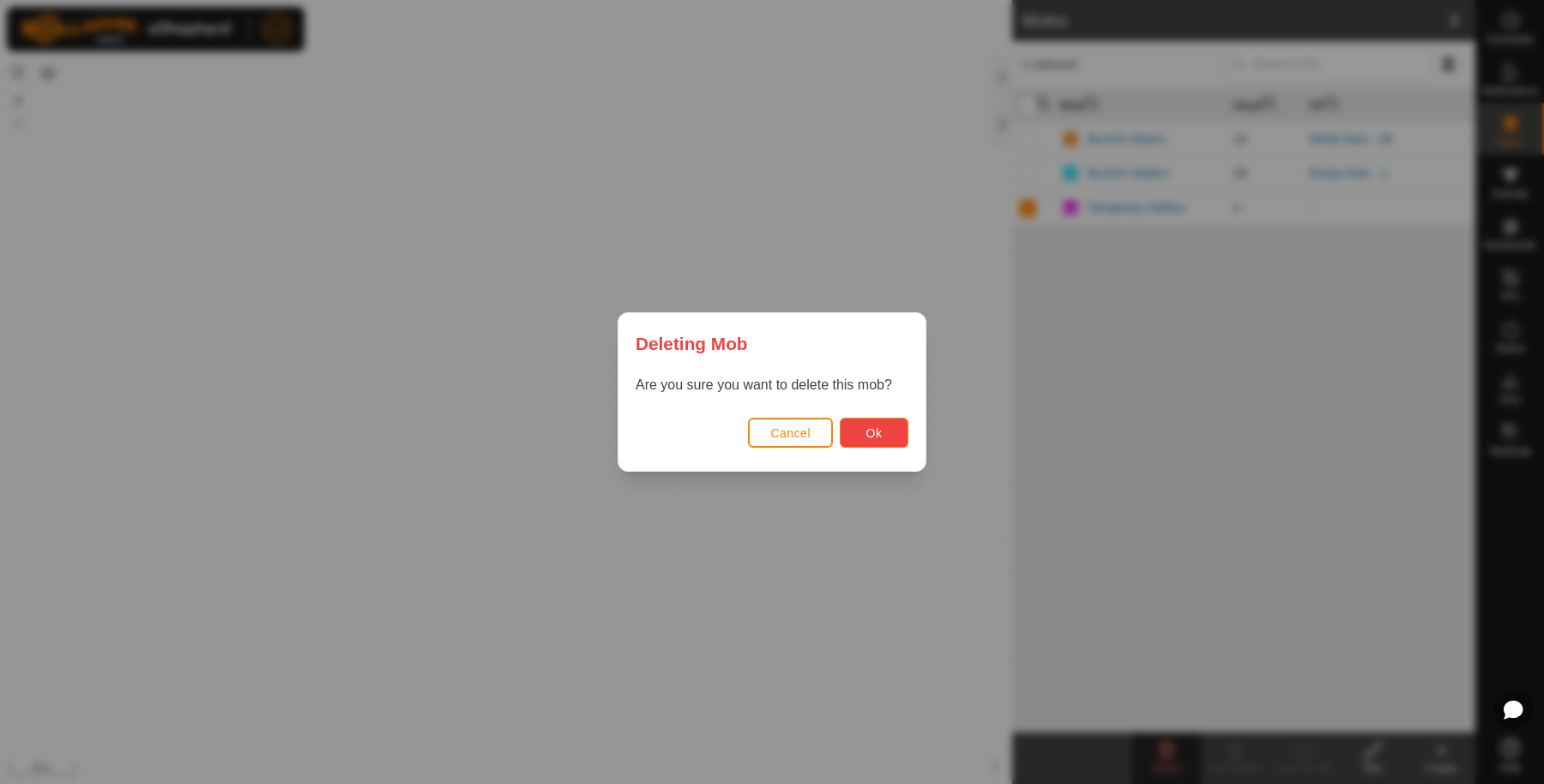
click at [883, 423] on button "Ok" at bounding box center [874, 432] width 68 height 30
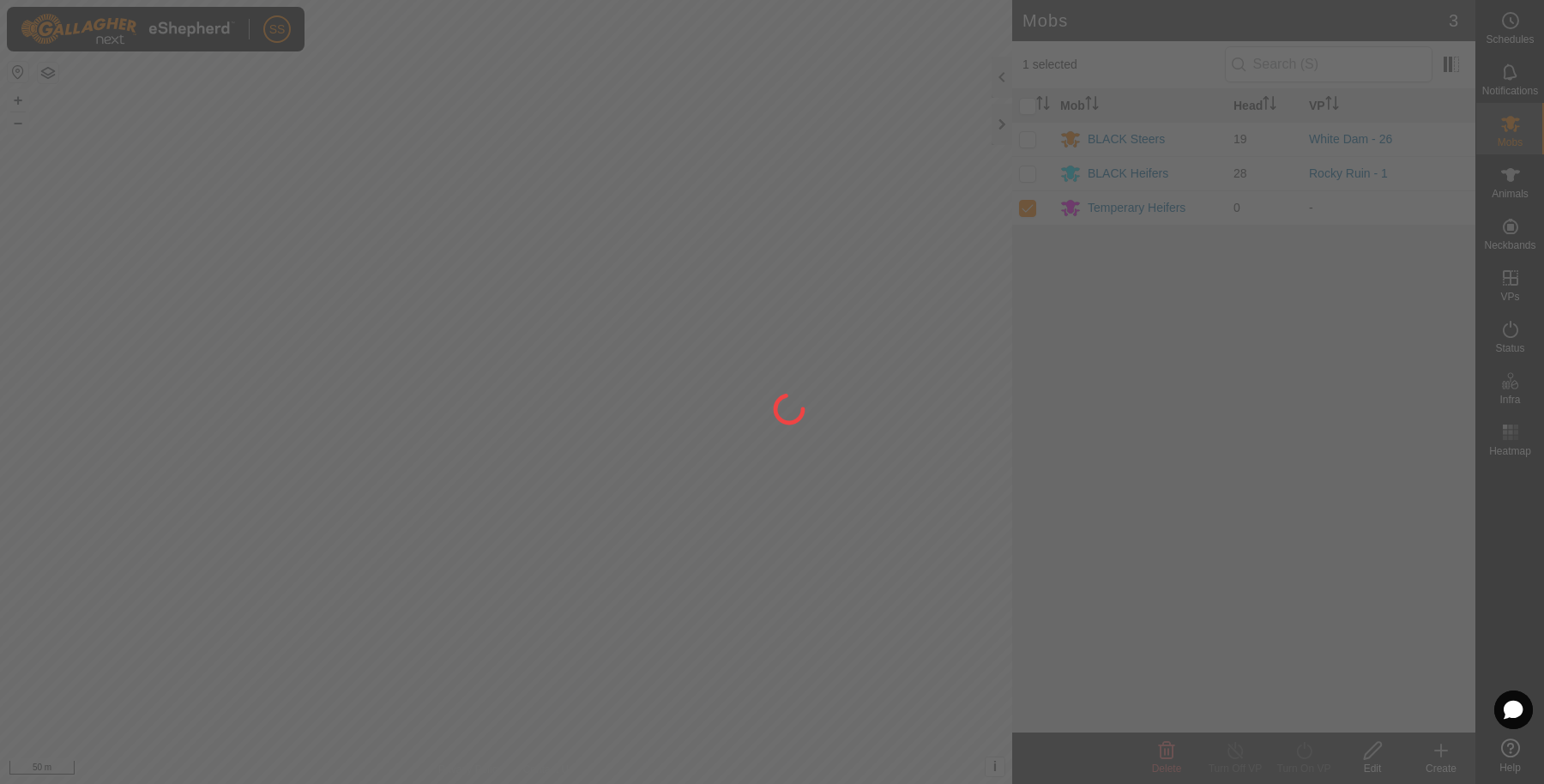
checkbox input "false"
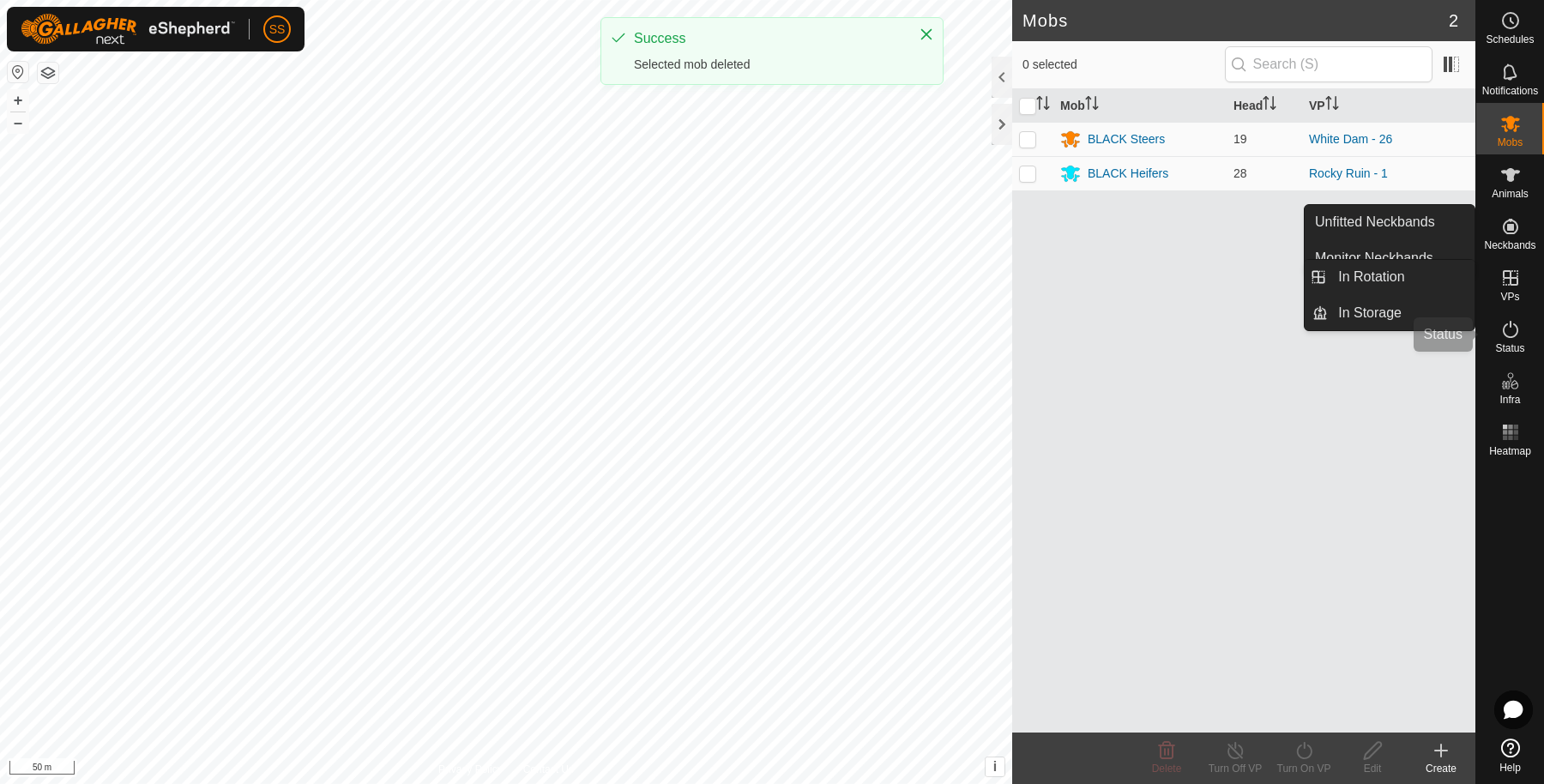
click at [1501, 327] on icon at bounding box center [1511, 330] width 20 height 20
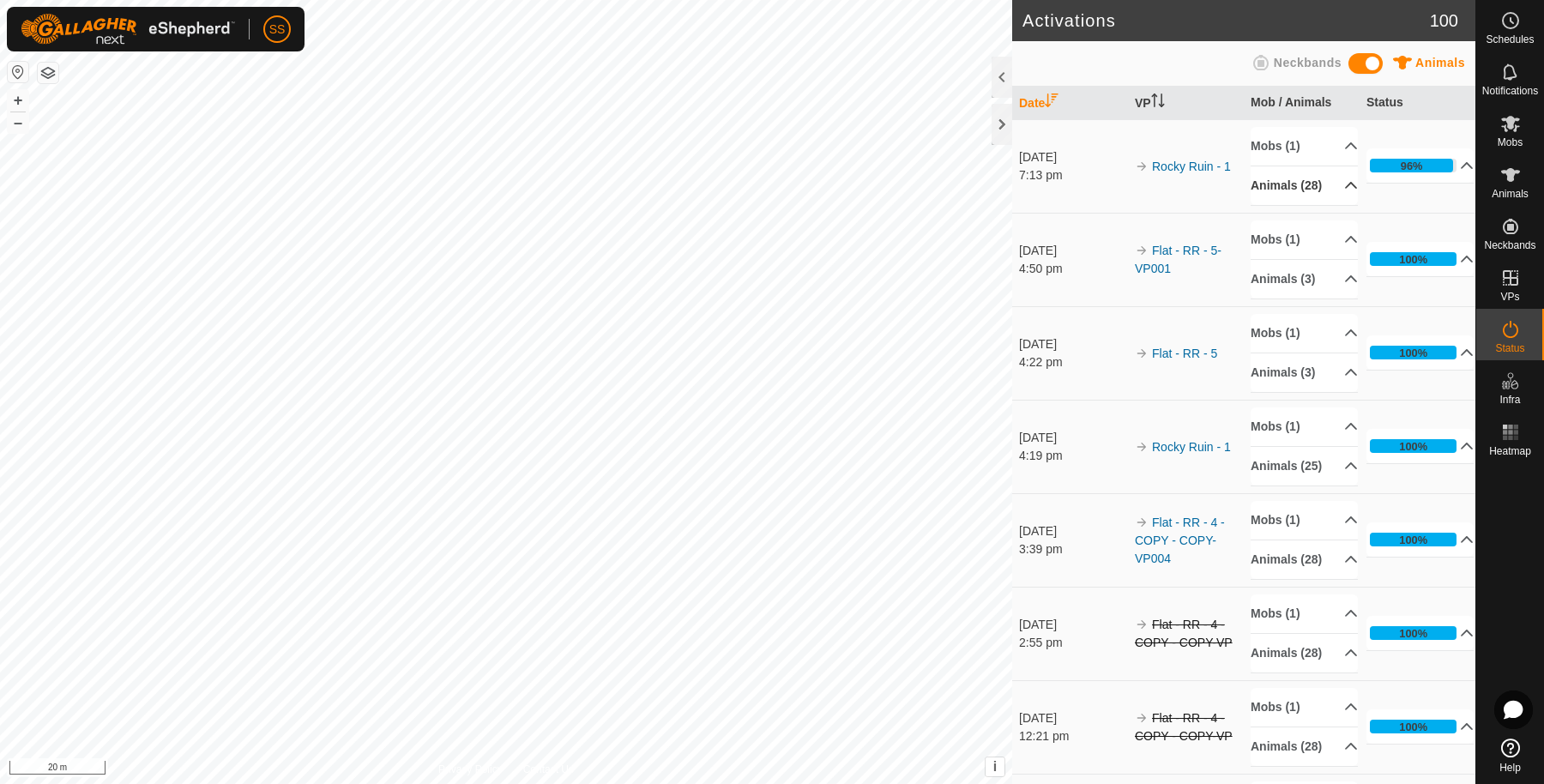
click at [1335, 200] on p-accordion-header "Animals (28)" at bounding box center [1304, 186] width 107 height 39
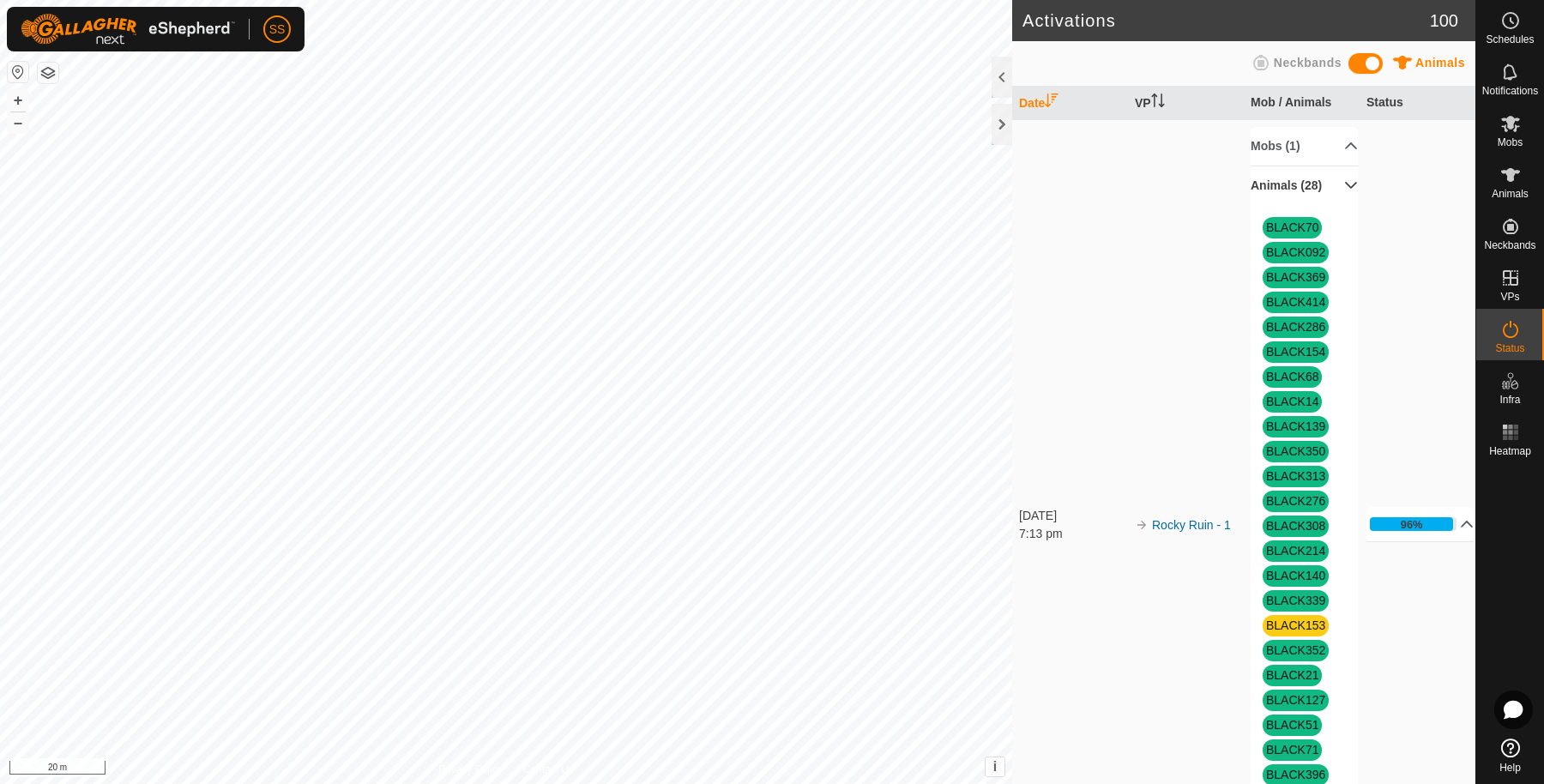
click at [1309, 194] on p-accordion-header "Animals (28)" at bounding box center [1304, 186] width 107 height 39
